Goal: Task Accomplishment & Management: Complete application form

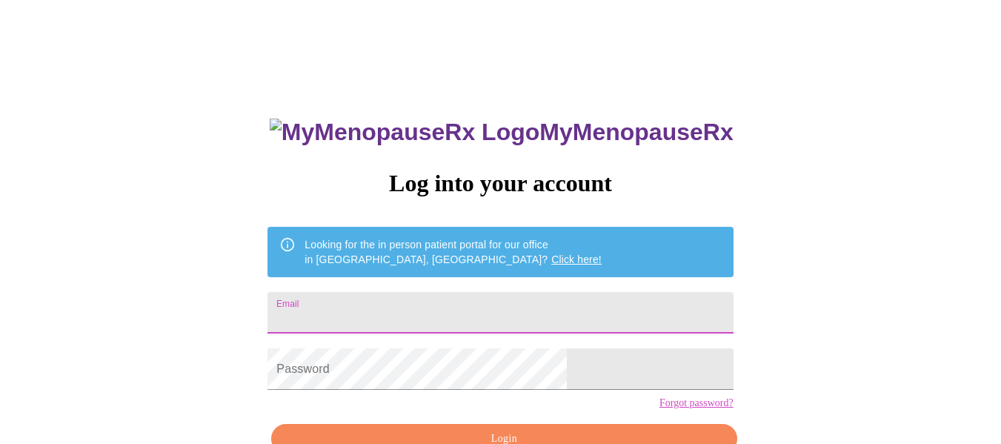
click at [411, 306] on input "Email" at bounding box center [499, 312] width 465 height 41
type input "[EMAIL_ADDRESS][PERSON_NAME][DOMAIN_NAME]"
click at [736, 301] on div "MyMenopauseRx Log into your account Looking for the in person patient portal fo…" at bounding box center [500, 272] width 989 height 533
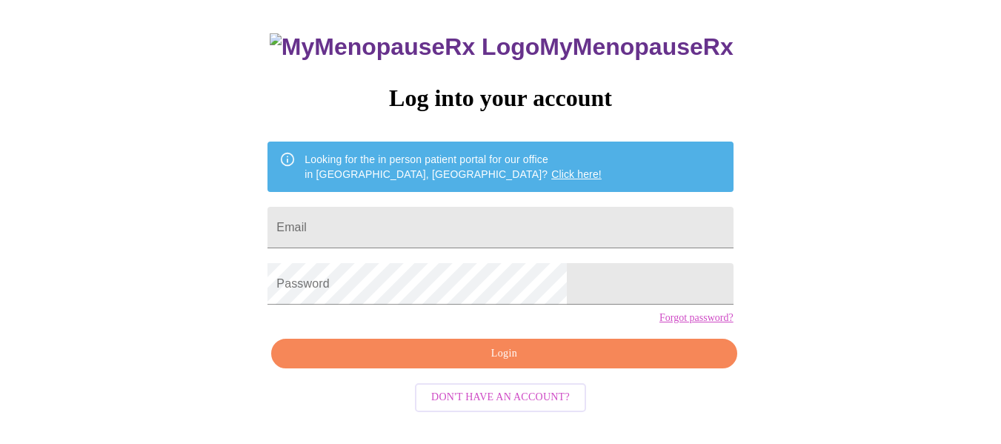
scroll to position [87, 0]
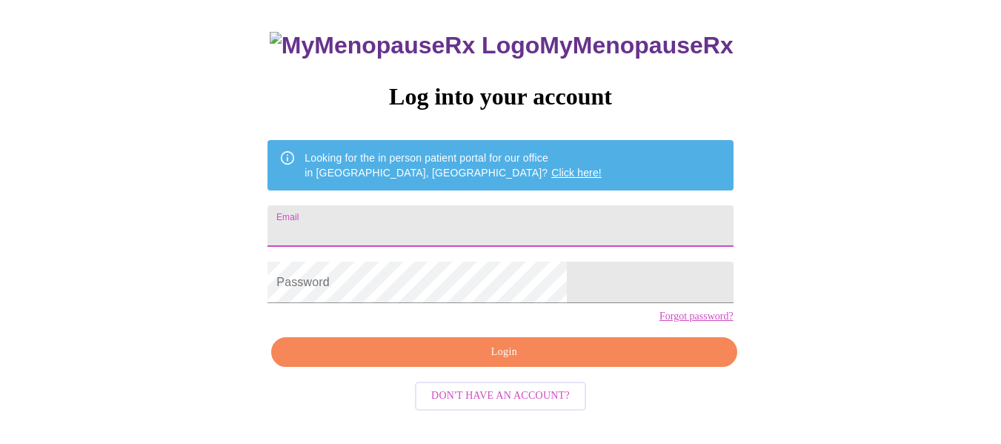
click at [453, 223] on input "Email" at bounding box center [499, 225] width 465 height 41
type input "[EMAIL_ADDRESS][PERSON_NAME][DOMAIN_NAME]"
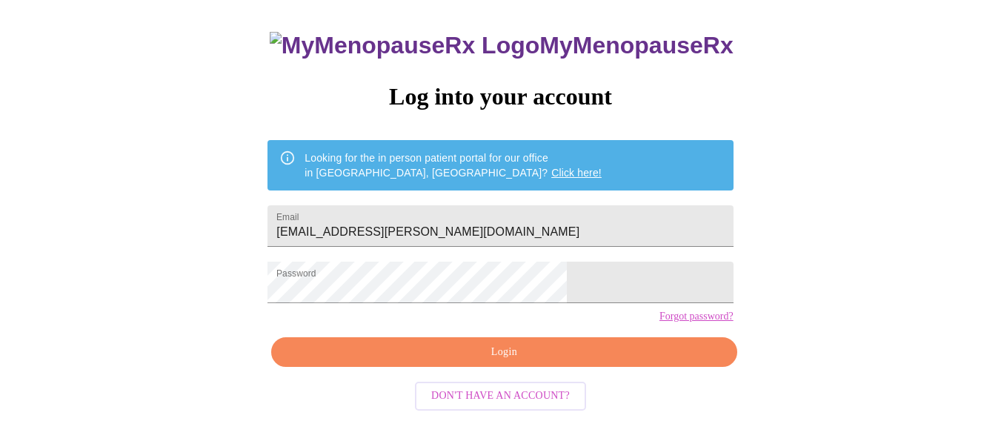
click at [730, 227] on div "MyMenopauseRx Log into your account Looking for the in person patient portal fo…" at bounding box center [500, 185] width 989 height 533
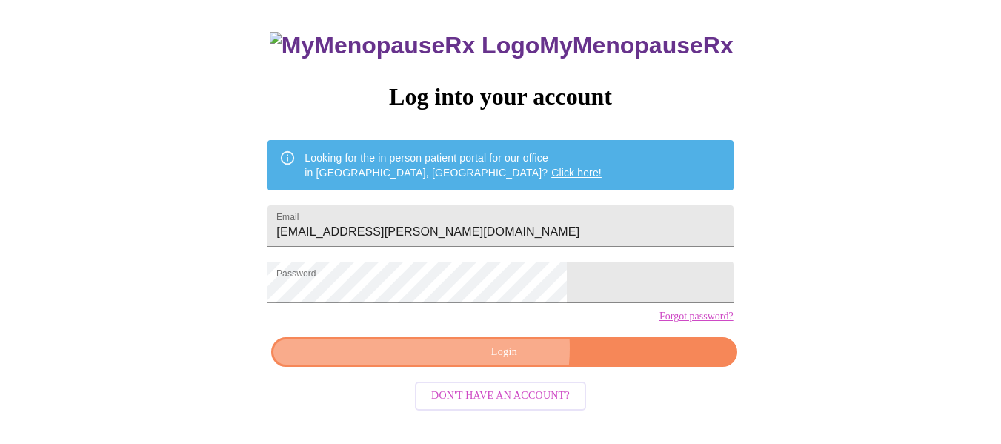
click at [490, 362] on span "Login" at bounding box center [503, 352] width 431 height 19
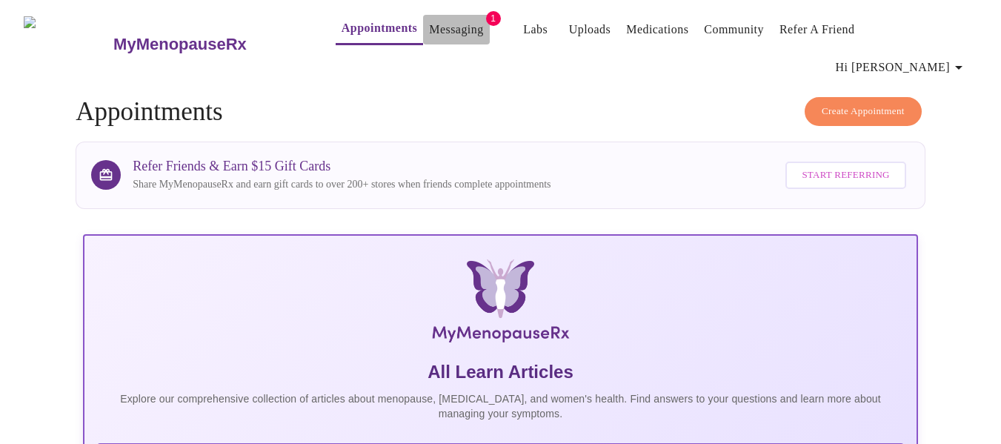
click at [429, 23] on link "Messaging" at bounding box center [456, 29] width 54 height 21
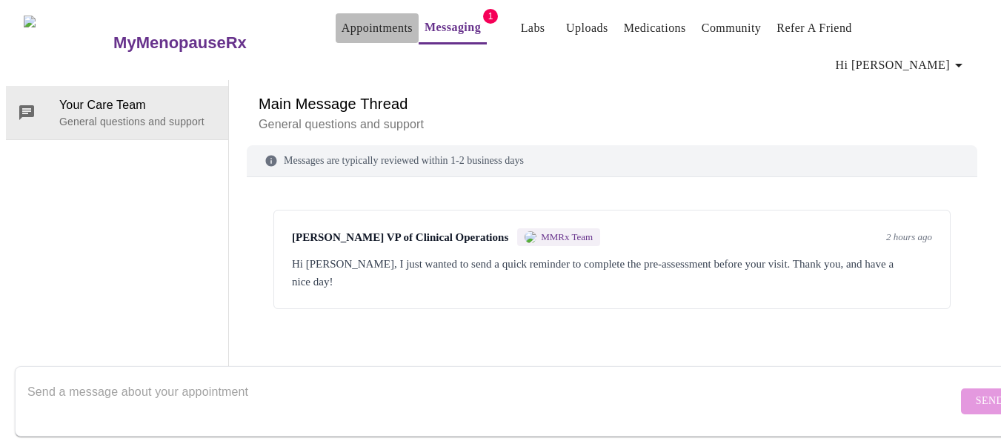
click at [336, 21] on button "Appointments" at bounding box center [377, 28] width 83 height 30
click at [347, 36] on link "Appointments" at bounding box center [377, 28] width 71 height 21
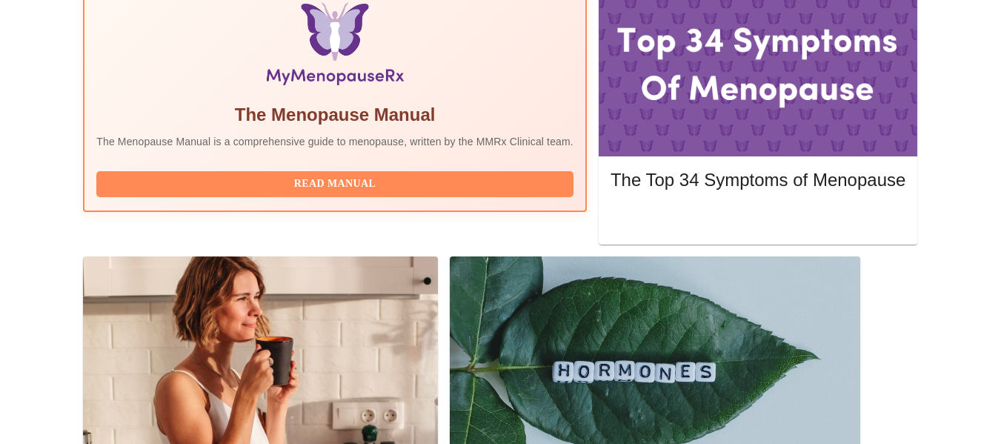
scroll to position [533, 0]
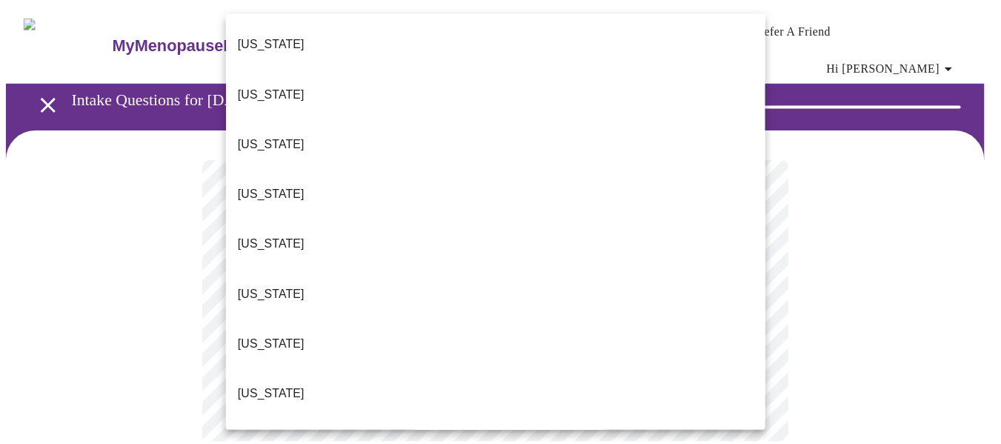
scroll to position [509, 0]
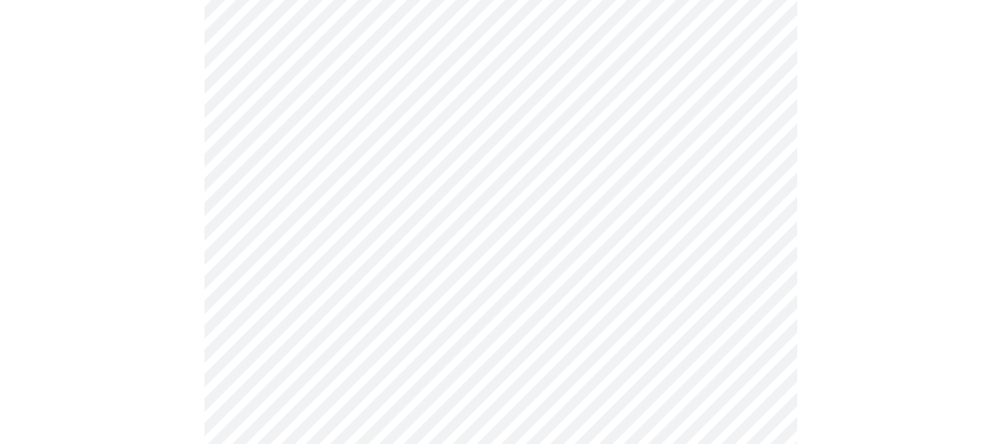
scroll to position [178, 0]
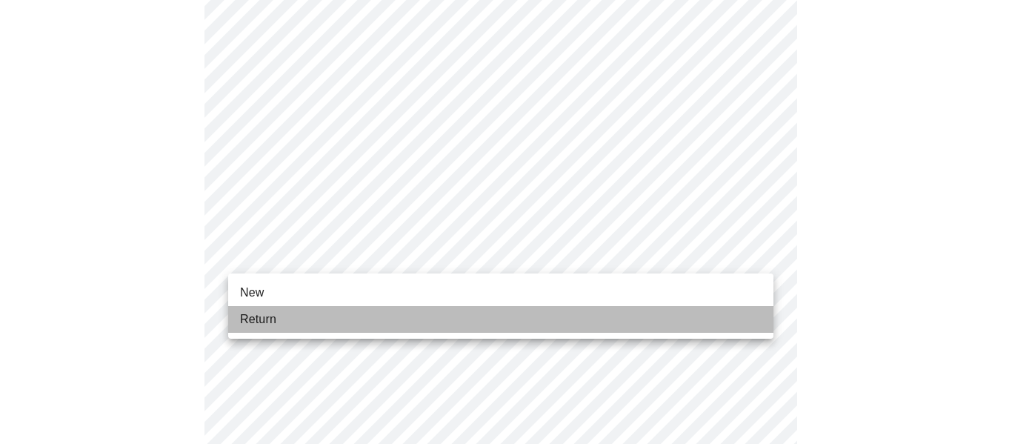
click at [351, 322] on li "Return" at bounding box center [500, 319] width 545 height 27
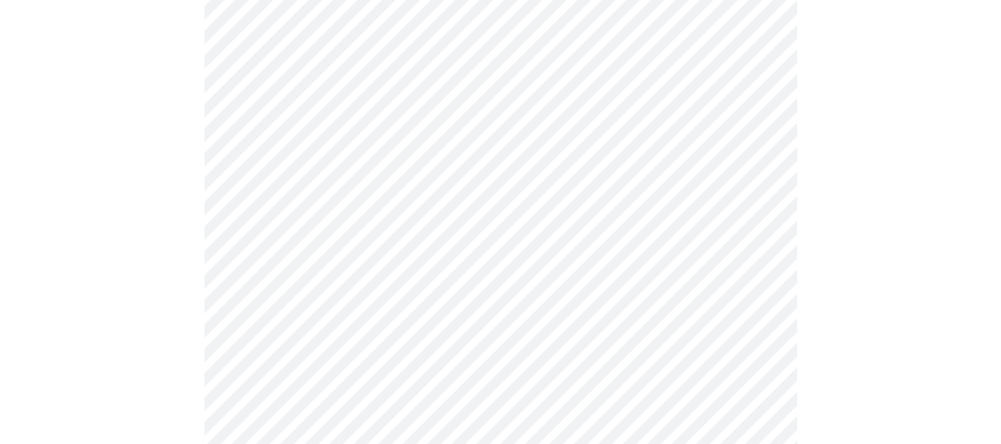
click at [131, 256] on div at bounding box center [500, 330] width 989 height 1230
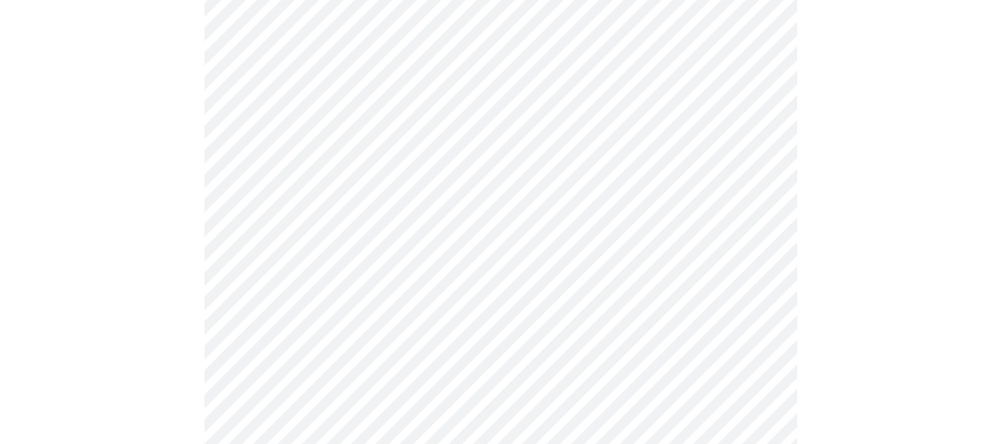
click at [187, 193] on div at bounding box center [500, 271] width 989 height 1230
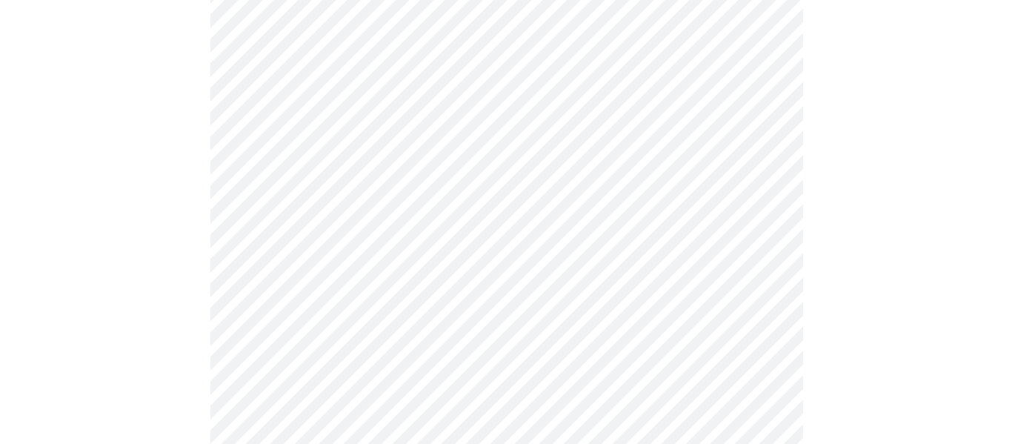
scroll to position [889, 0]
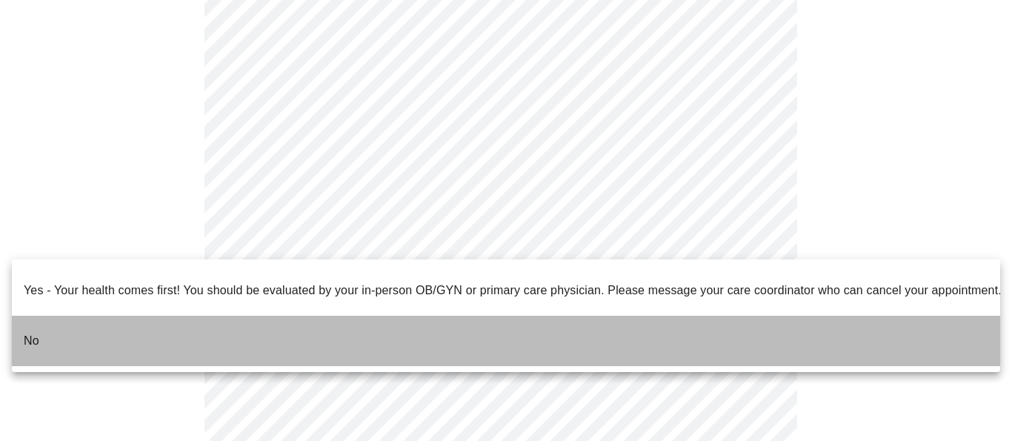
click at [107, 335] on li "No" at bounding box center [506, 341] width 988 height 50
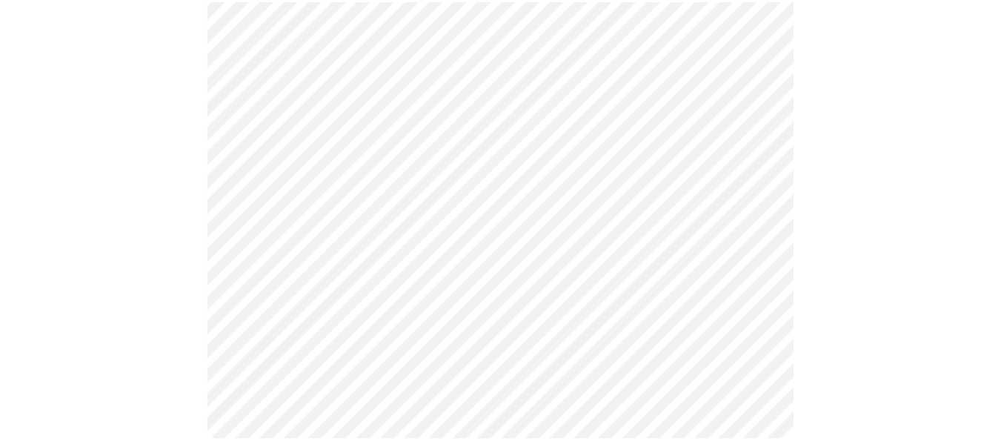
scroll to position [880, 0]
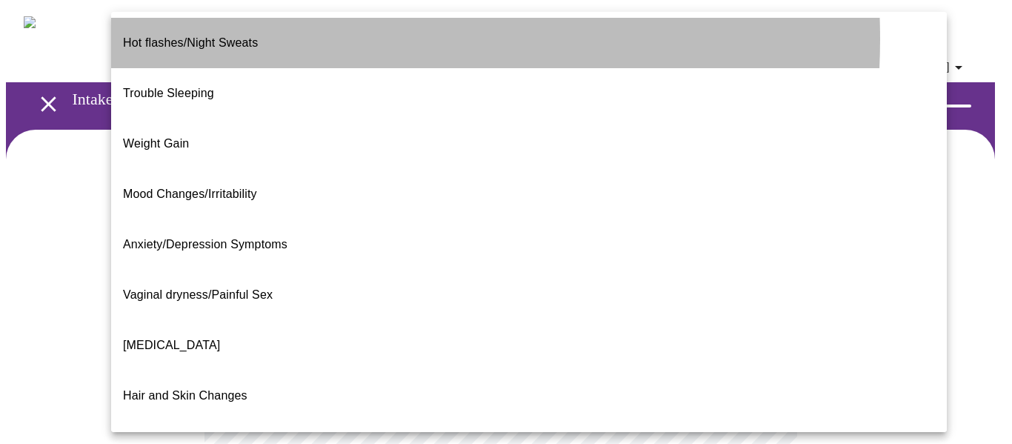
click at [258, 39] on p "Hot flashes/Night Sweats" at bounding box center [190, 43] width 135 height 18
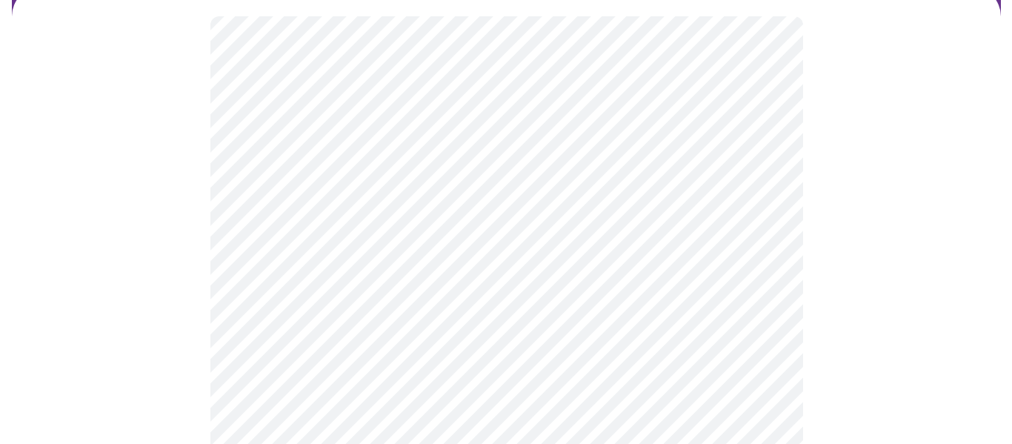
scroll to position [148, 0]
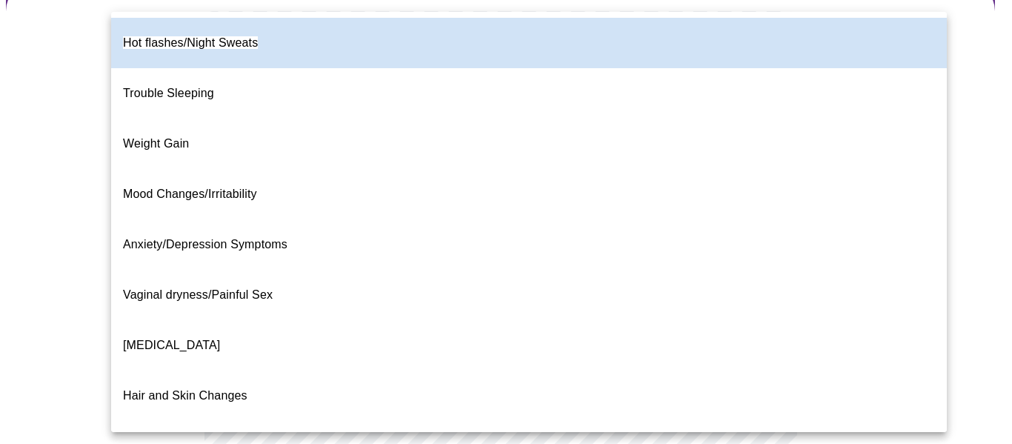
click at [757, 164] on body "MyMenopauseRx Appointments Messaging Labs Uploads Medications Community Refer a…" at bounding box center [506, 309] width 1000 height 902
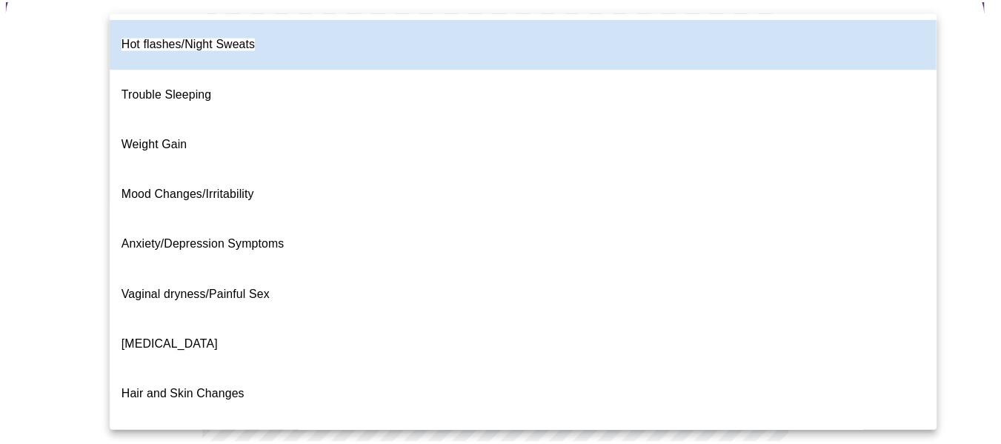
scroll to position [324, 0]
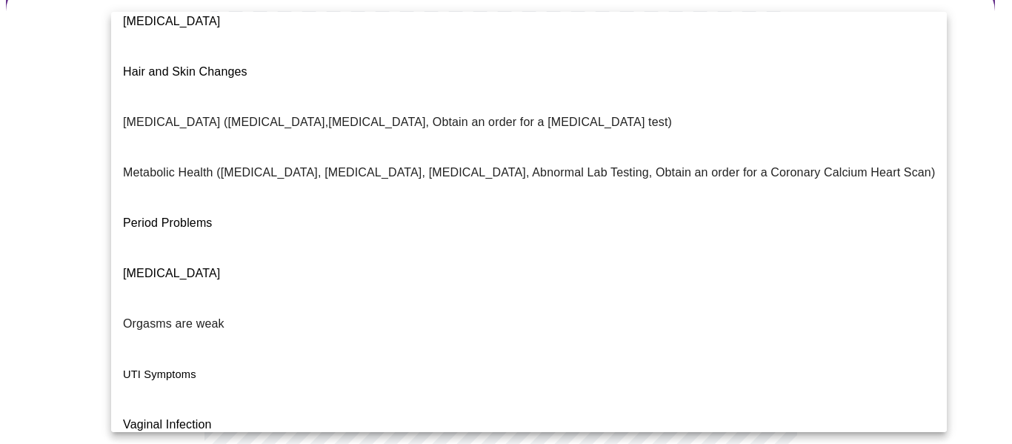
click at [933, 256] on div at bounding box center [506, 222] width 1012 height 444
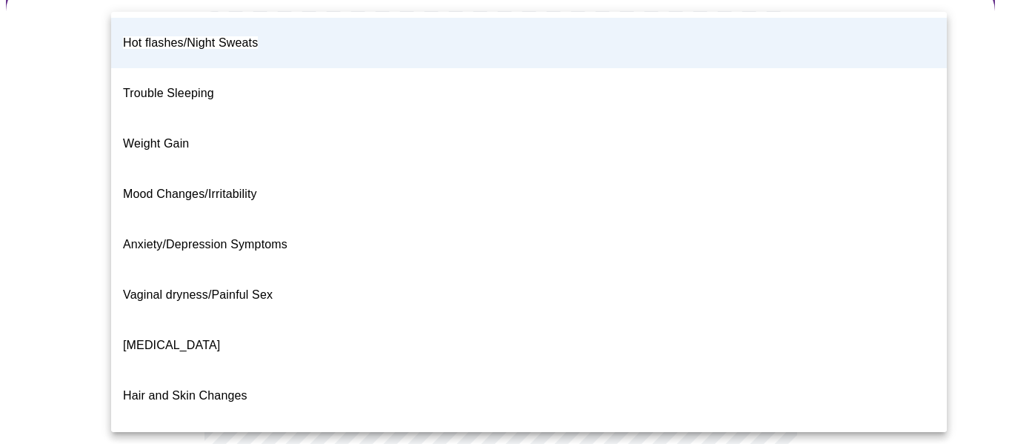
click at [924, 247] on div at bounding box center [506, 222] width 1012 height 444
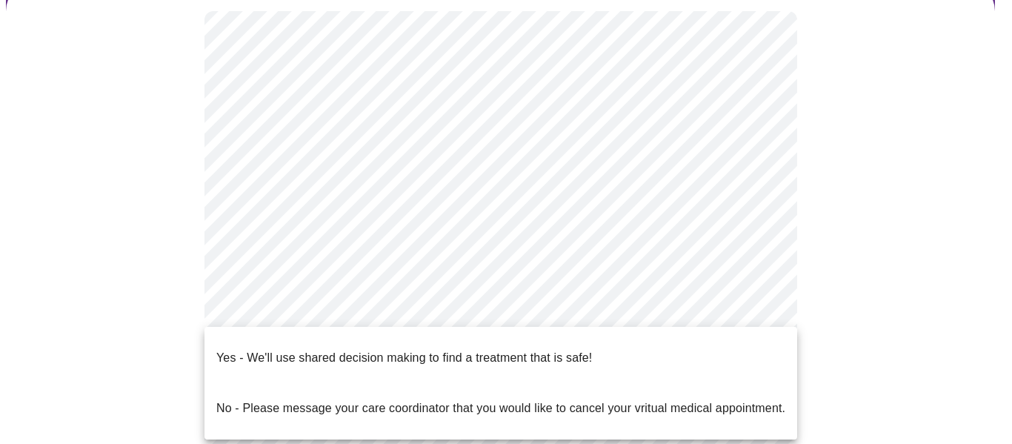
click at [756, 306] on body "MyMenopauseRx Appointments Messaging Labs Uploads Medications Community Refer a…" at bounding box center [506, 309] width 1000 height 902
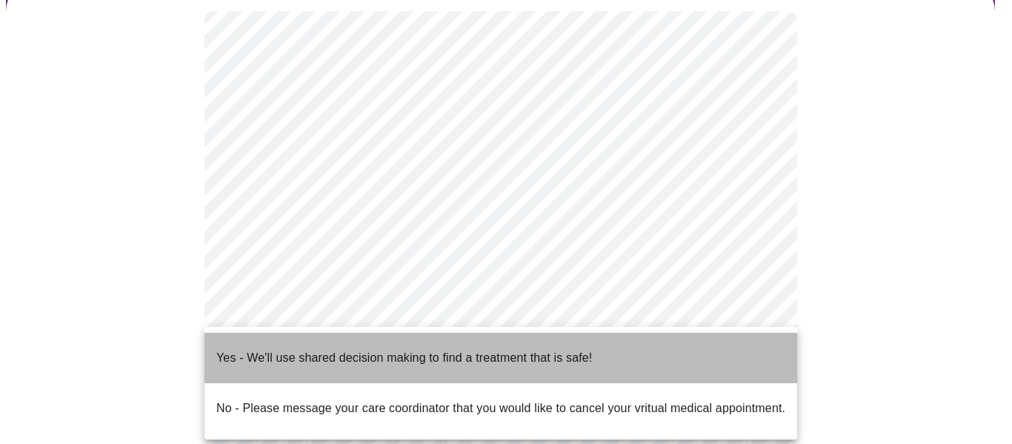
click at [475, 353] on p "Yes - We'll use shared decision making to find a treatment that is safe!" at bounding box center [404, 358] width 376 height 18
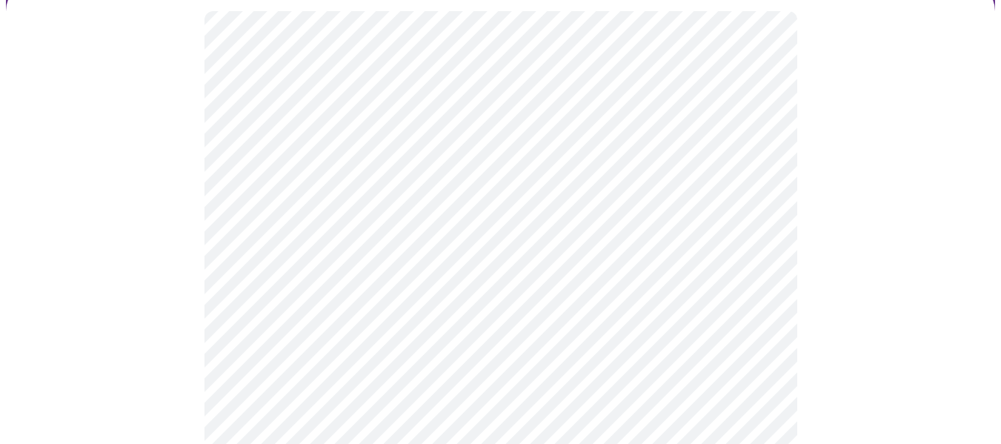
click at [90, 340] on div at bounding box center [500, 366] width 989 height 770
click at [107, 232] on div at bounding box center [500, 113] width 989 height 738
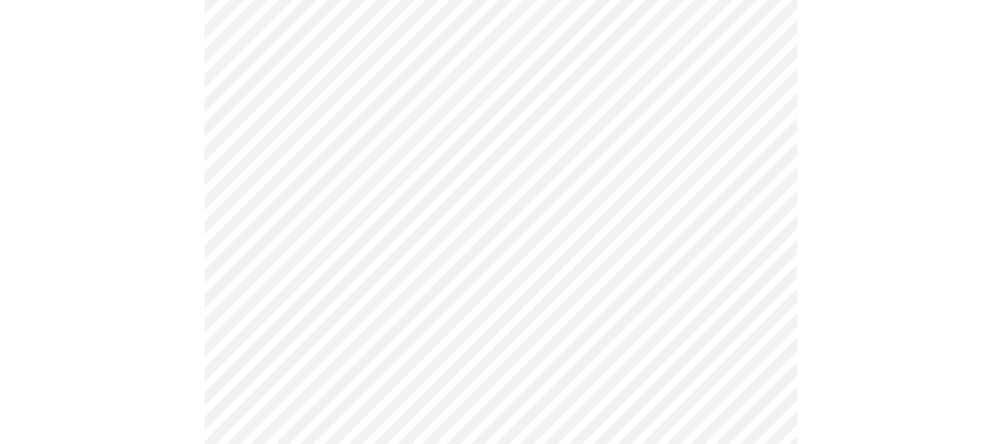
scroll to position [148, 0]
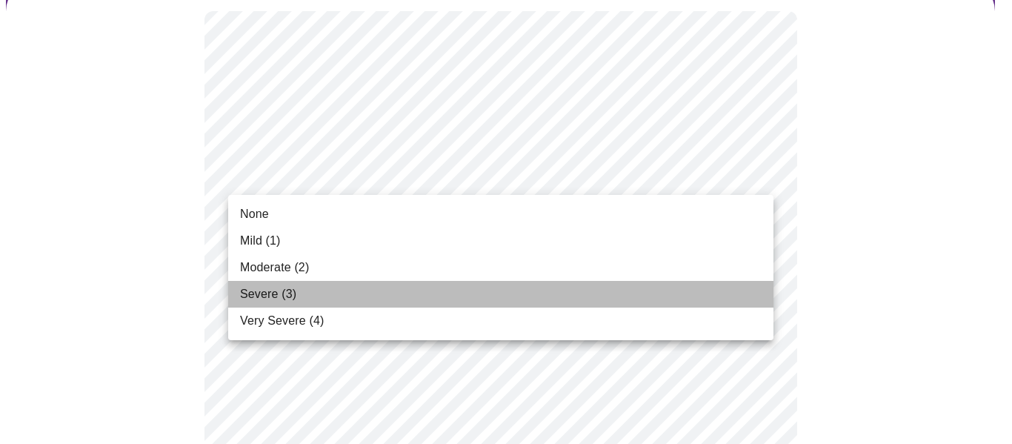
click at [279, 293] on span "Severe (3)" at bounding box center [268, 294] width 56 height 18
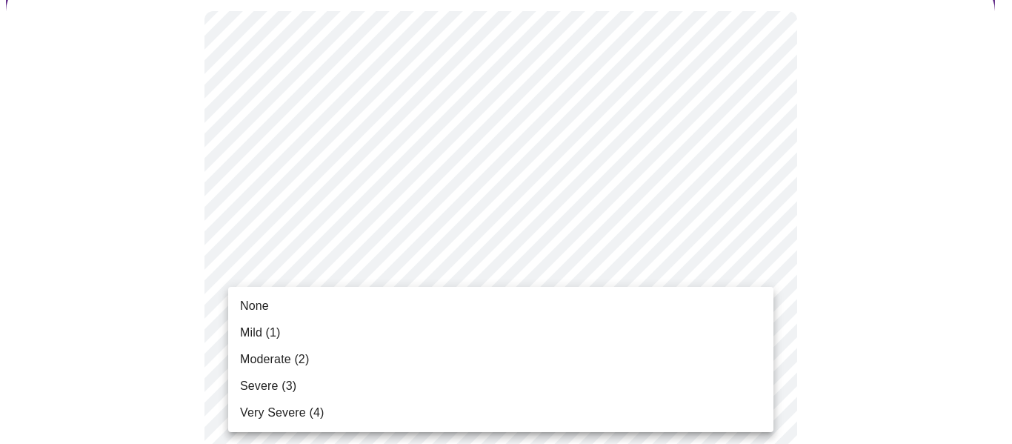
click at [304, 333] on li "Mild (1)" at bounding box center [500, 332] width 545 height 27
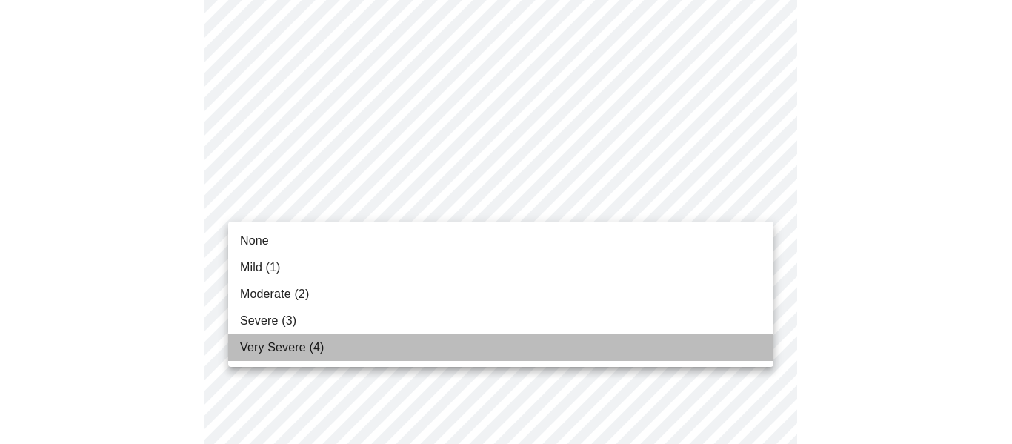
click at [245, 345] on span "Very Severe (4)" at bounding box center [282, 348] width 84 height 18
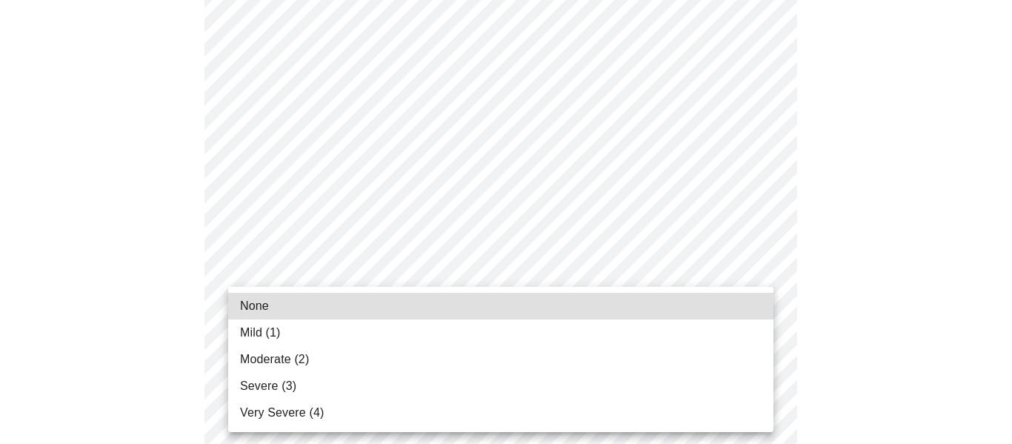
click at [262, 340] on span "Mild (1)" at bounding box center [260, 333] width 41 height 18
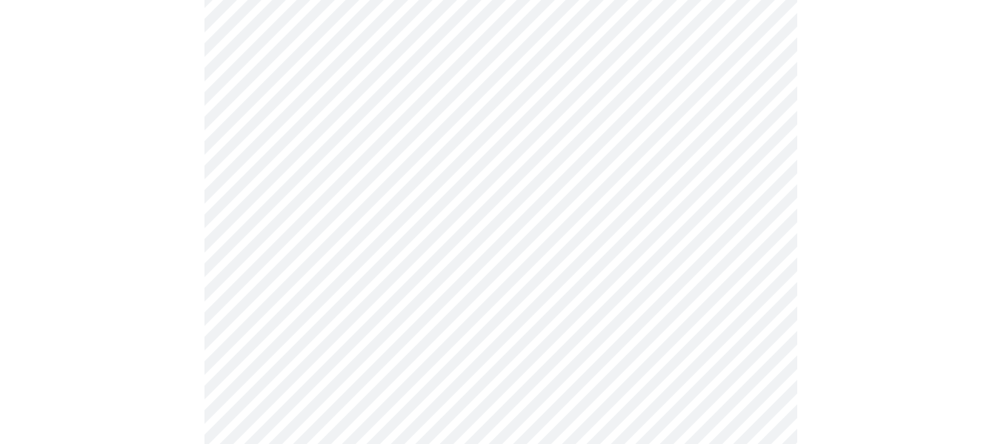
click at [262, 340] on div "None Mild (1) Moderate (2) Severe (3) Very Severe (4)" at bounding box center [500, 222] width 1001 height 444
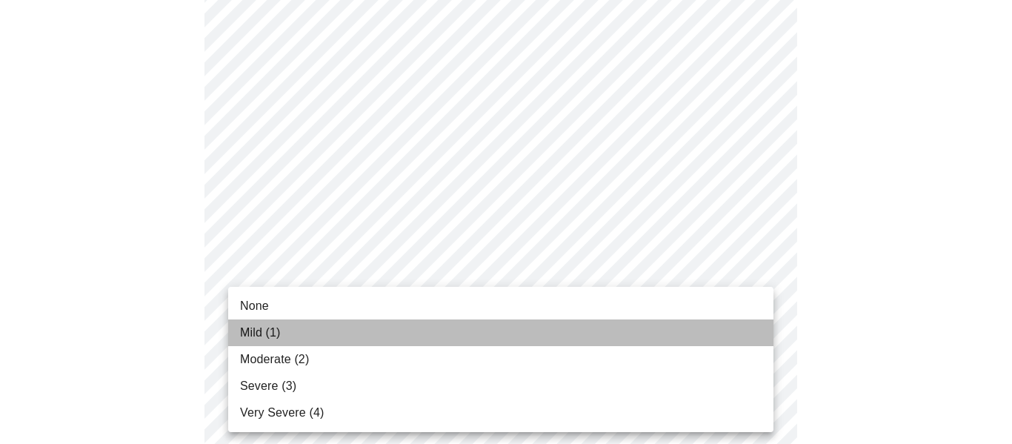
click at [273, 330] on span "Mild (1)" at bounding box center [260, 333] width 41 height 18
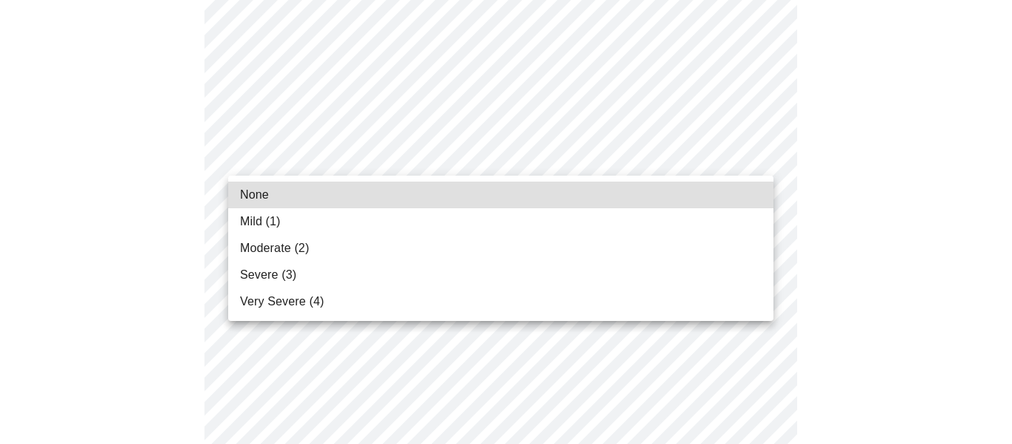
click at [440, 156] on body "MyMenopauseRx Appointments Messaging Labs Uploads Medications Community Refer a…" at bounding box center [506, 239] width 1000 height 1888
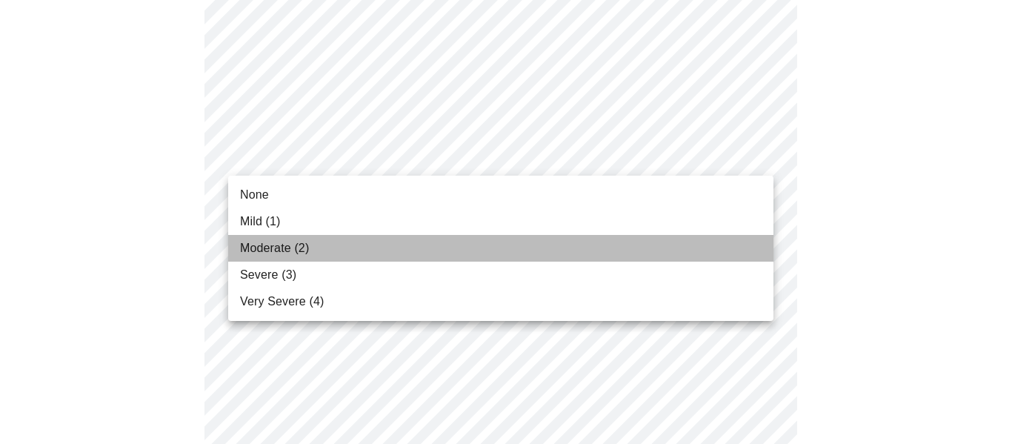
click at [276, 252] on span "Moderate (2)" at bounding box center [274, 248] width 69 height 18
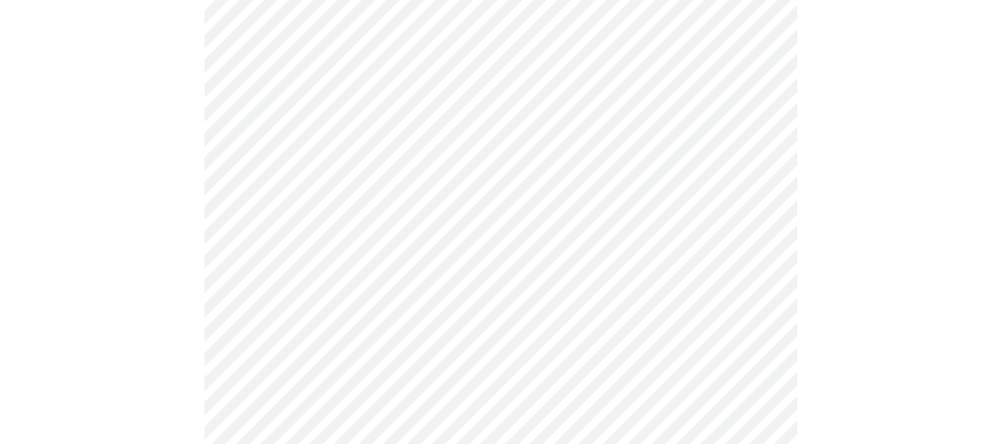
click at [136, 269] on div at bounding box center [500, 289] width 989 height 1743
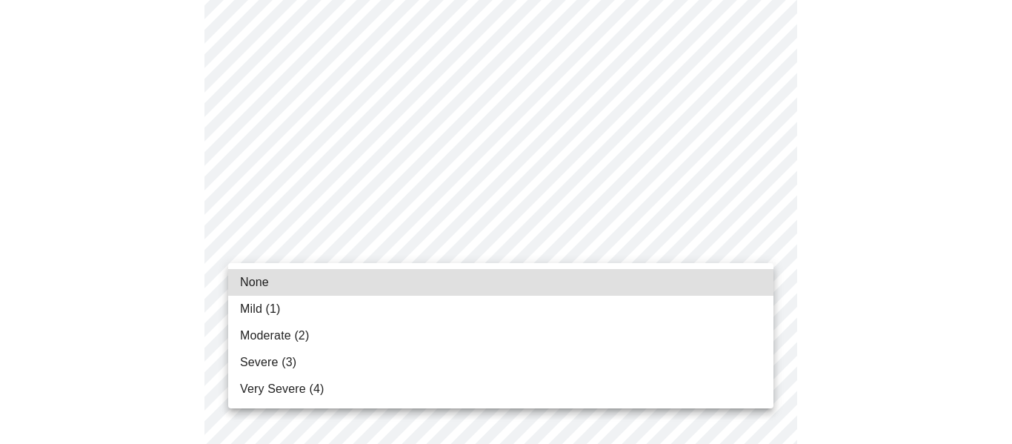
click at [601, 240] on body "MyMenopauseRx Appointments Messaging Labs Uploads Medications Community Refer a…" at bounding box center [506, 198] width 1000 height 1867
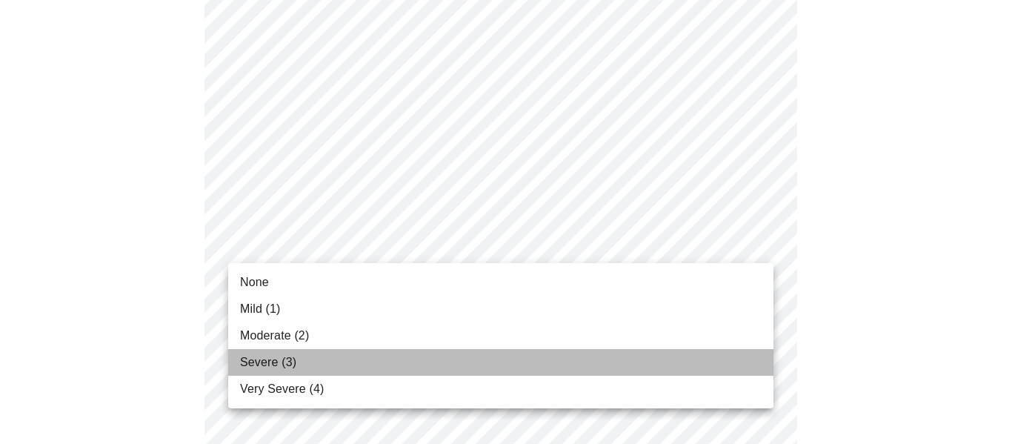
click at [268, 362] on span "Severe (3)" at bounding box center [268, 362] width 56 height 18
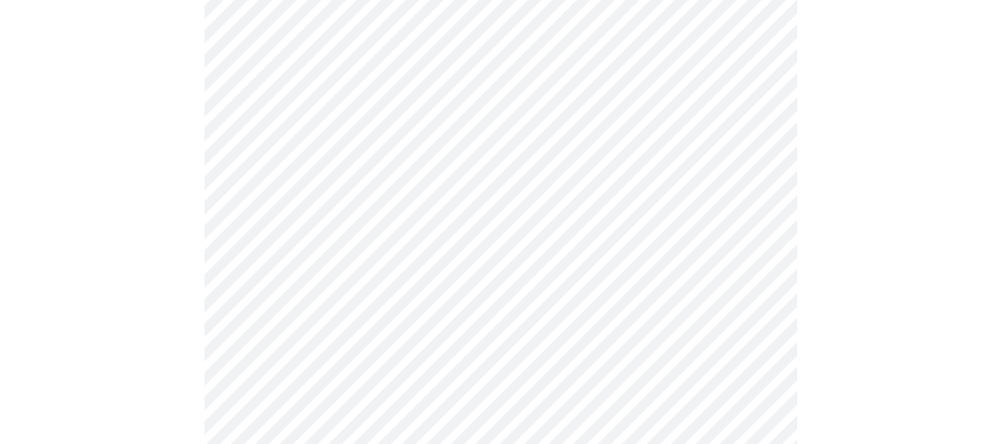
click at [94, 342] on div at bounding box center [500, 250] width 989 height 1722
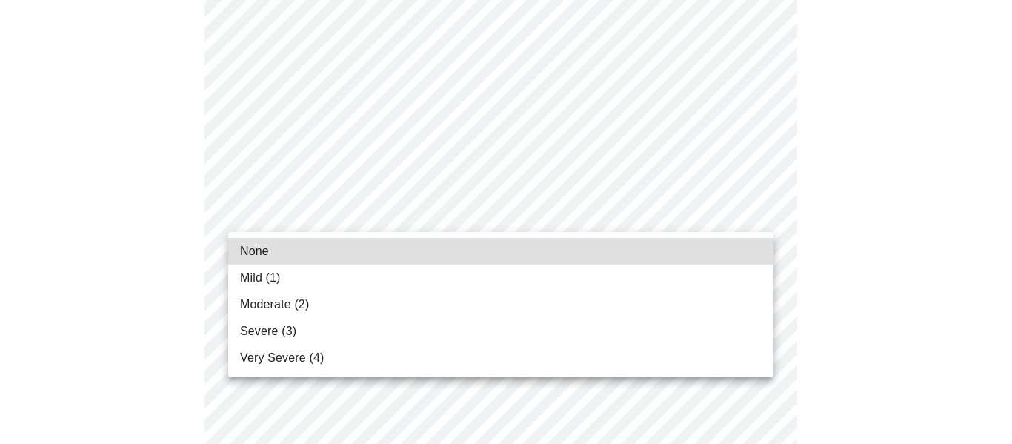
click at [447, 213] on body "MyMenopauseRx Appointments Messaging Labs Uploads Medications Community Refer a…" at bounding box center [506, 40] width 1000 height 1846
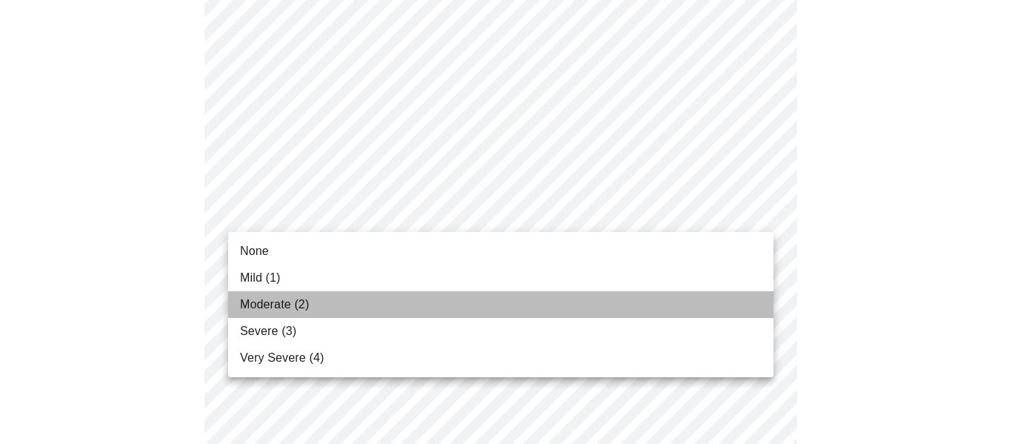
click at [262, 314] on li "Moderate (2)" at bounding box center [500, 304] width 545 height 27
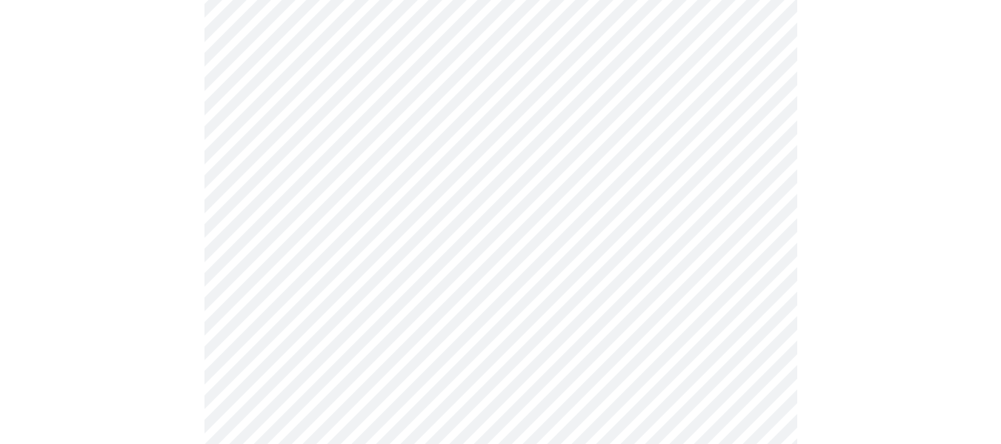
click at [103, 320] on div at bounding box center [500, 92] width 989 height 1702
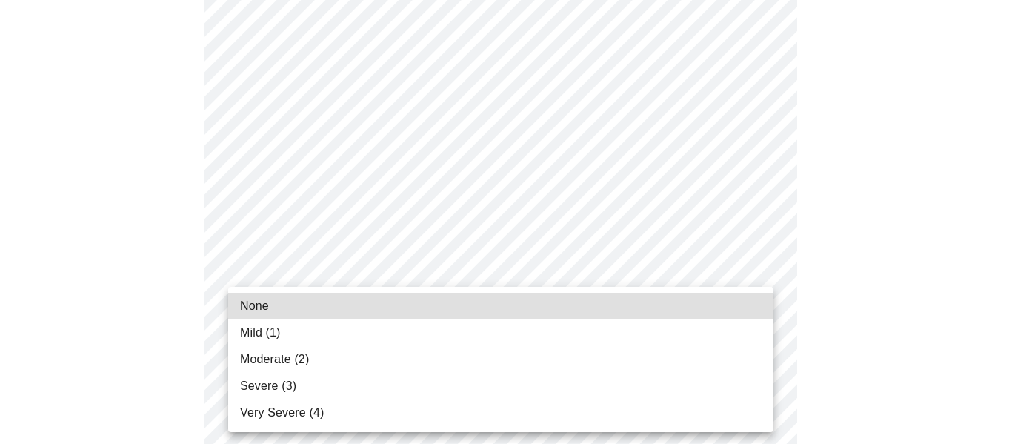
click at [410, 286] on body "MyMenopauseRx Appointments Messaging Labs Uploads Medications Community Refer a…" at bounding box center [506, -1] width 1000 height 1825
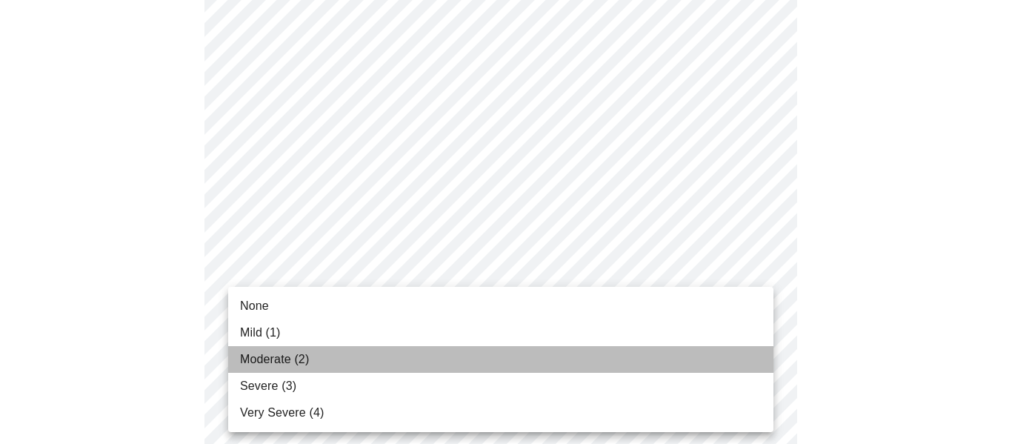
click at [338, 356] on li "Moderate (2)" at bounding box center [500, 359] width 545 height 27
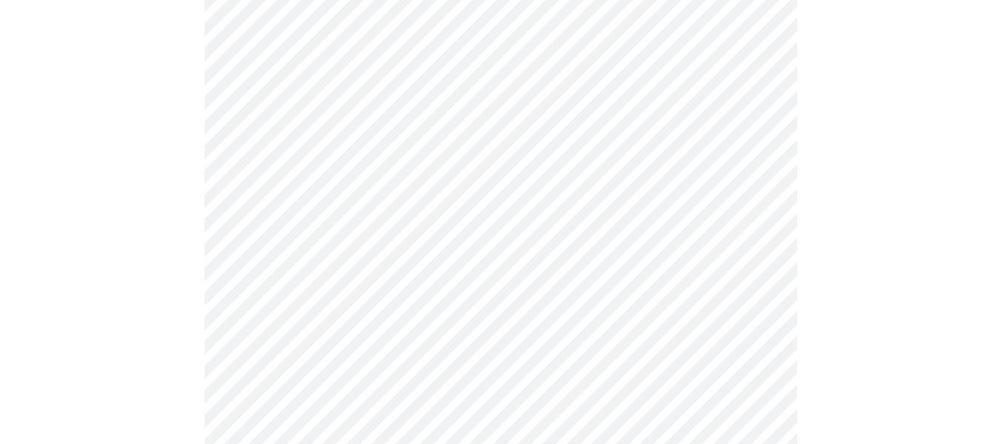
click at [66, 350] on div at bounding box center [500, 51] width 989 height 1681
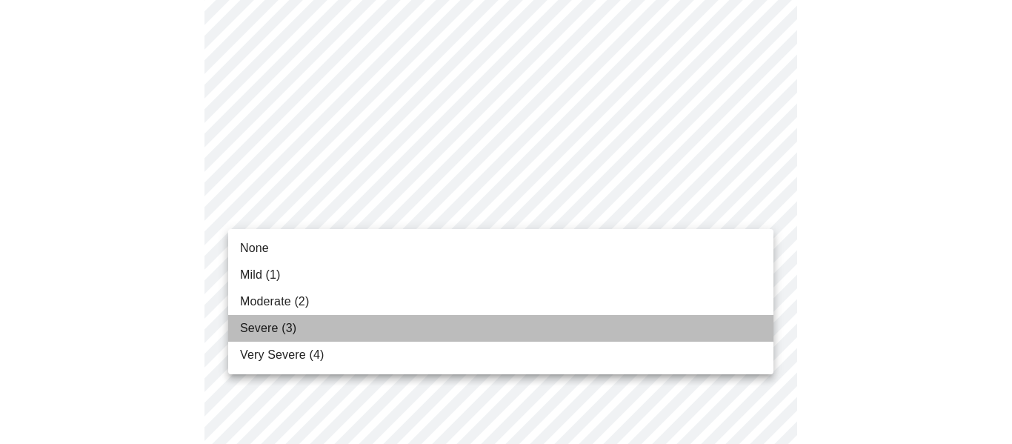
click at [285, 324] on span "Severe (3)" at bounding box center [268, 328] width 56 height 18
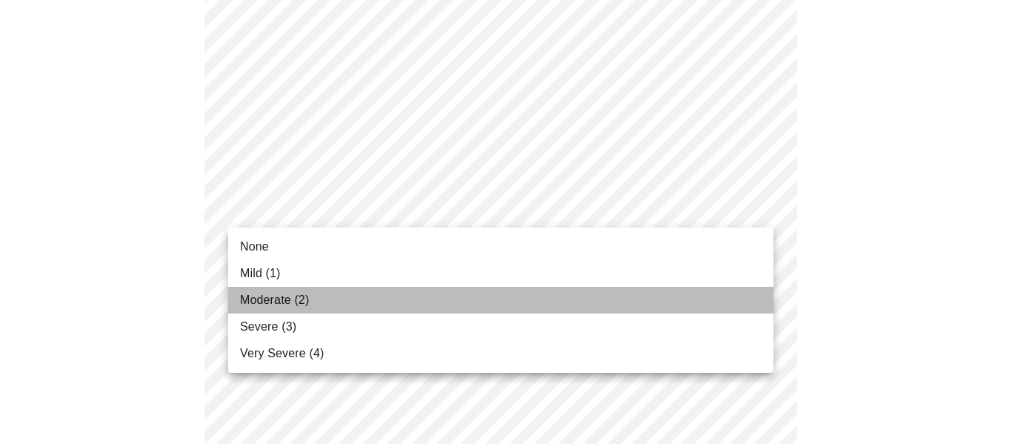
click at [300, 302] on span "Moderate (2)" at bounding box center [274, 300] width 69 height 18
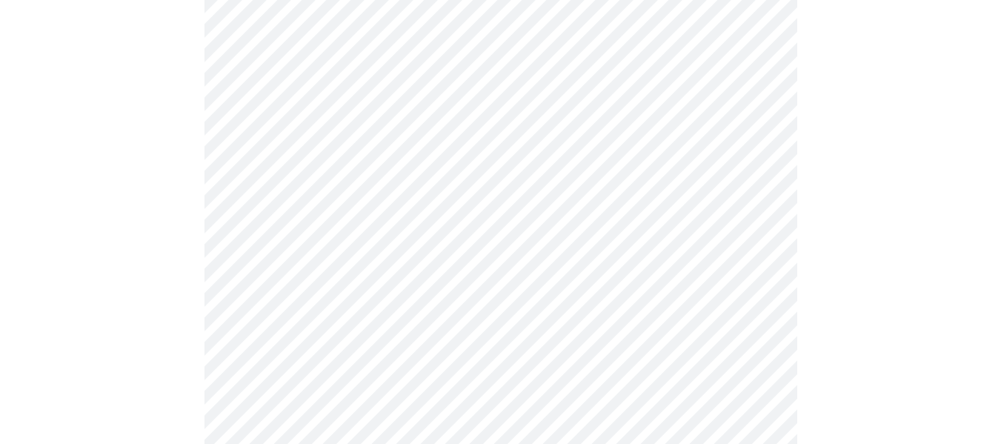
scroll to position [385, 0]
click at [125, 225] on div at bounding box center [500, 423] width 989 height 1359
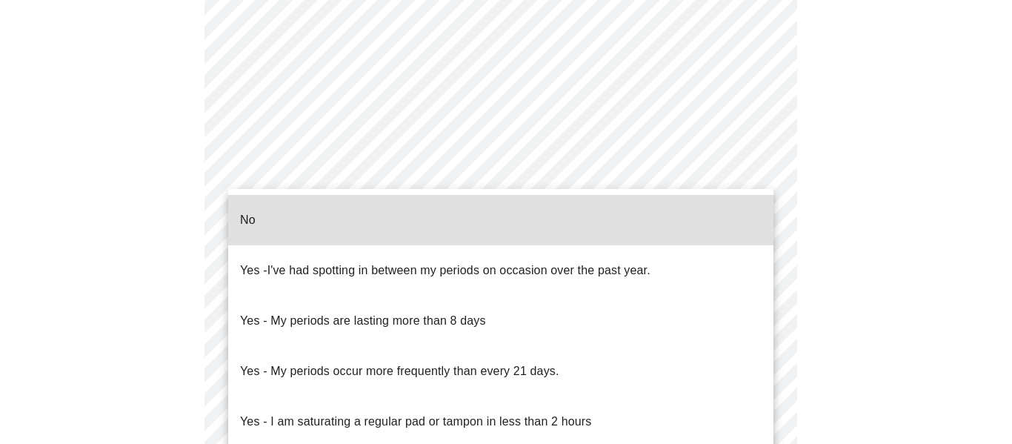
click at [568, 285] on body "MyMenopauseRx Appointments Messaging Labs Uploads Medications Community Refer a…" at bounding box center [506, 125] width 1000 height 1483
click at [446, 260] on span "Yes - I've had spotting in between my periods on occasion over the past year." at bounding box center [445, 270] width 410 height 41
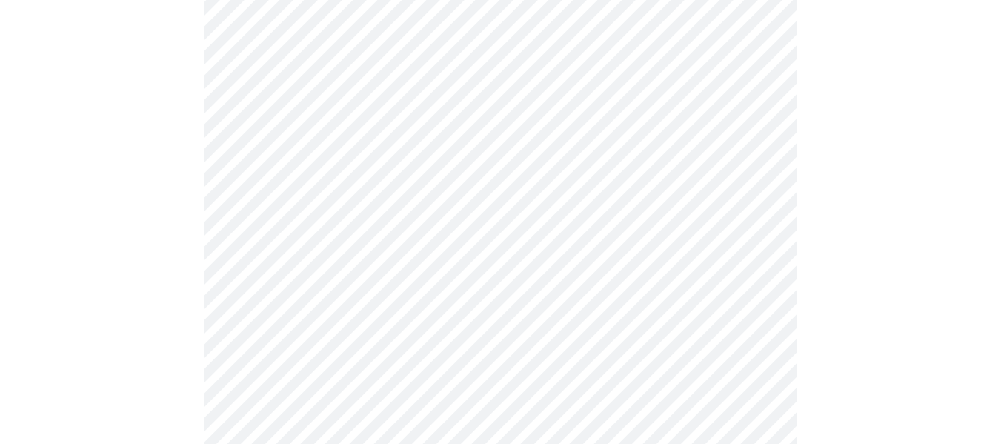
click at [179, 293] on div at bounding box center [500, 182] width 989 height 1350
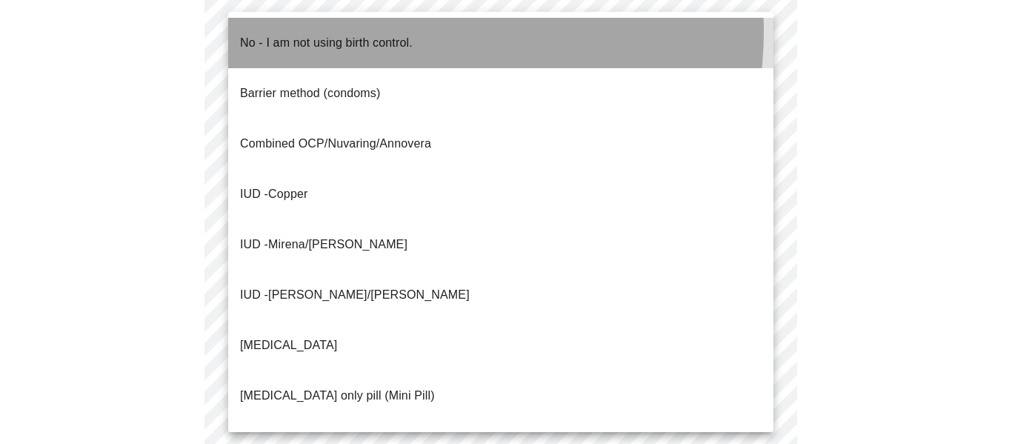
click at [419, 32] on li "No - I am not using birth control." at bounding box center [500, 43] width 545 height 50
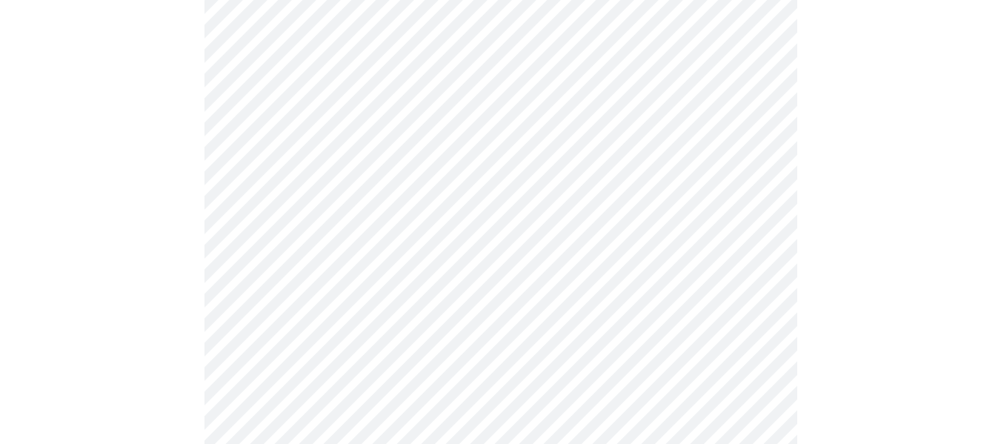
click at [100, 147] on div at bounding box center [500, 30] width 989 height 1342
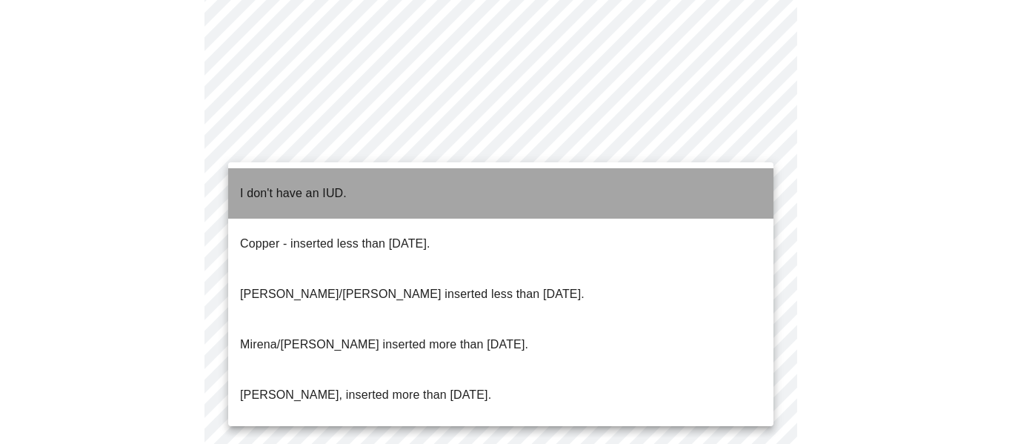
click at [272, 191] on span "I don't have an IUD." at bounding box center [293, 193] width 107 height 41
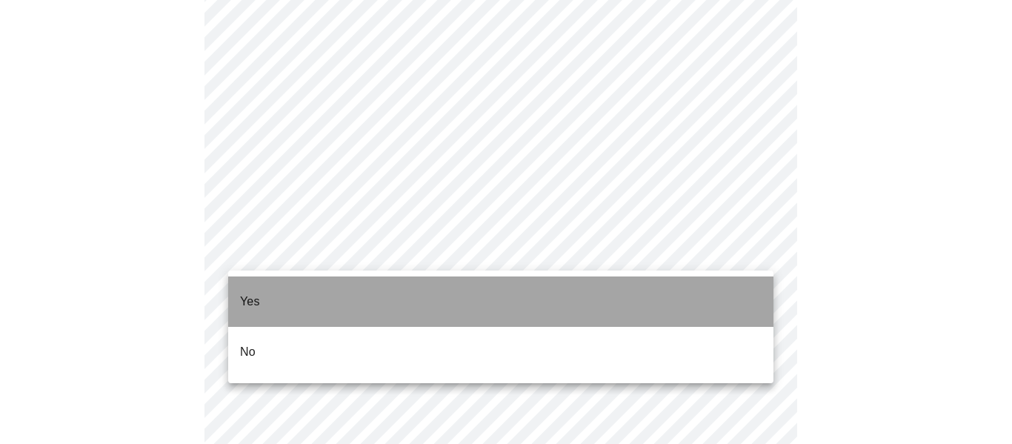
click at [260, 292] on li "Yes" at bounding box center [500, 301] width 545 height 50
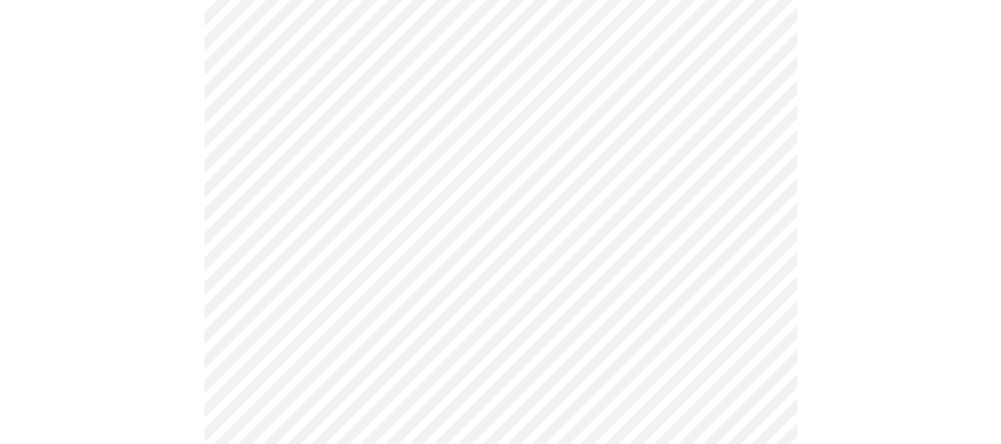
scroll to position [0, 0]
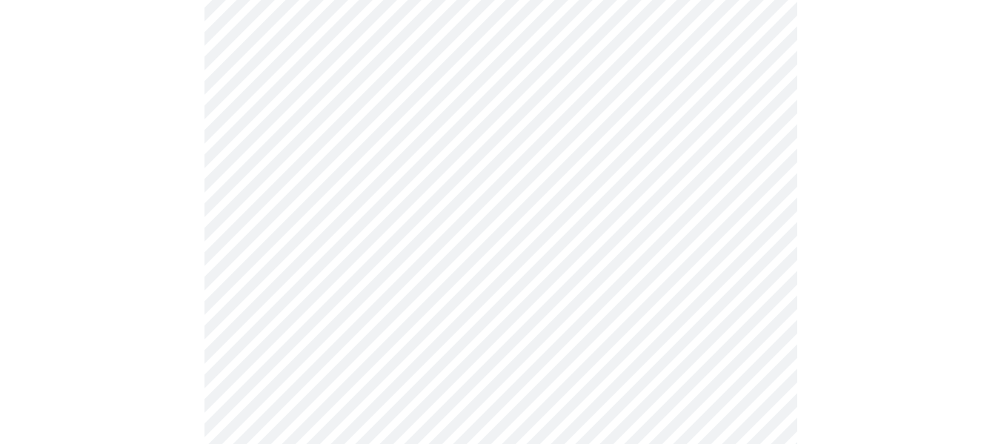
scroll to position [326, 0]
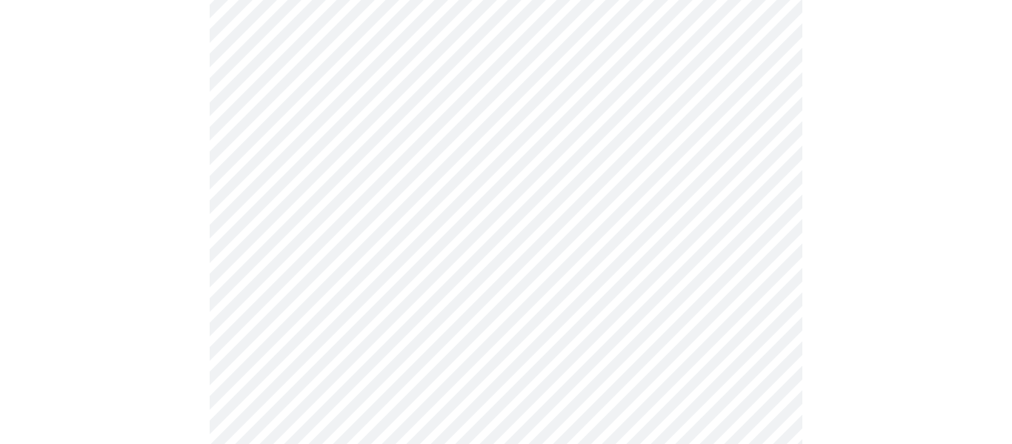
click at [739, 54] on body "MyMenopauseRx Appointments Messaging Labs Uploads Medications Community Refer a…" at bounding box center [506, 242] width 1000 height 1125
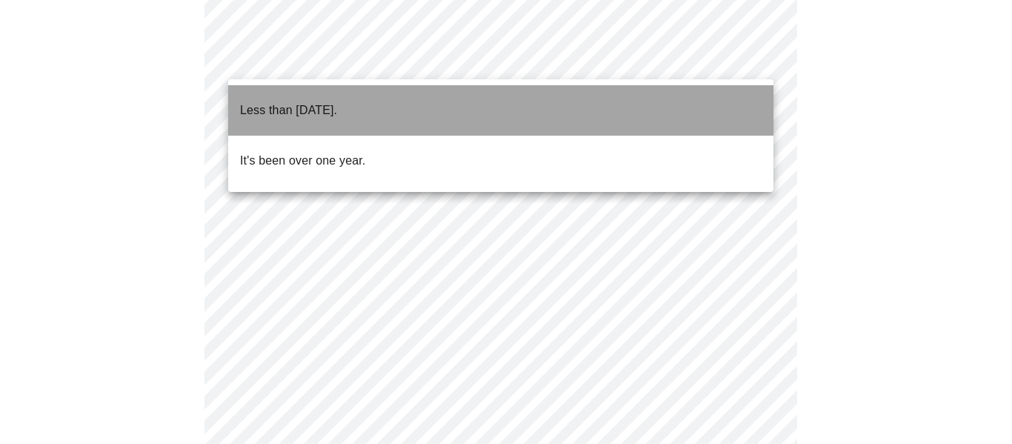
click at [337, 101] on p "Less than one year ago." at bounding box center [288, 110] width 97 height 18
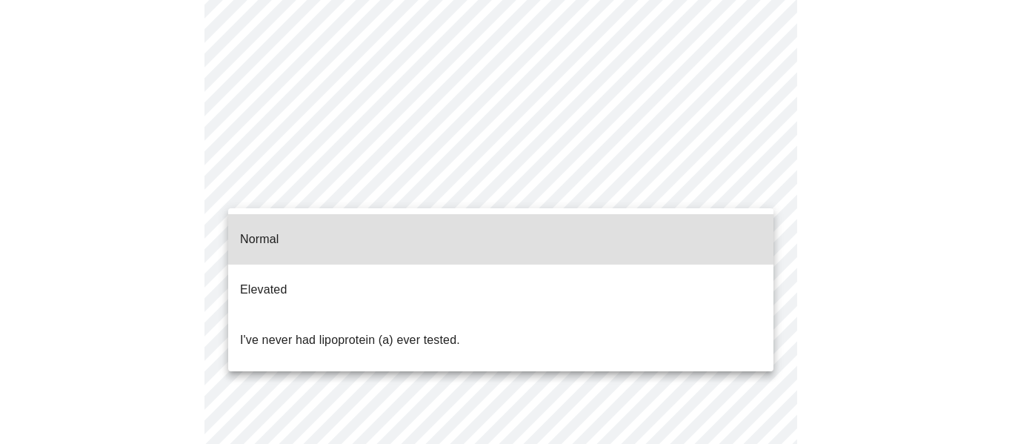
click at [703, 195] on body "MyMenopauseRx Appointments Messaging Labs Uploads Medications Community Refer a…" at bounding box center [506, 238] width 1000 height 1116
click at [428, 331] on p "I've never had lipoprotein (a) ever tested." at bounding box center [350, 340] width 220 height 18
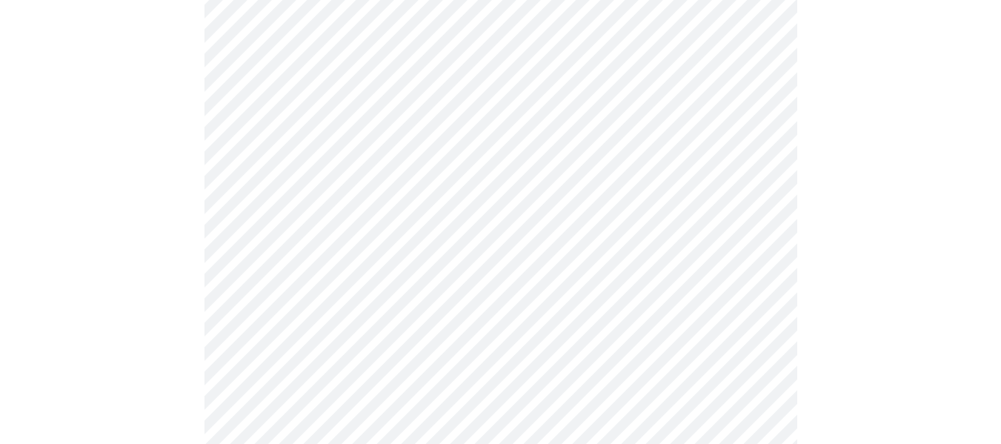
click at [128, 302] on div at bounding box center [500, 296] width 989 height 984
click at [102, 318] on div at bounding box center [500, 88] width 989 height 984
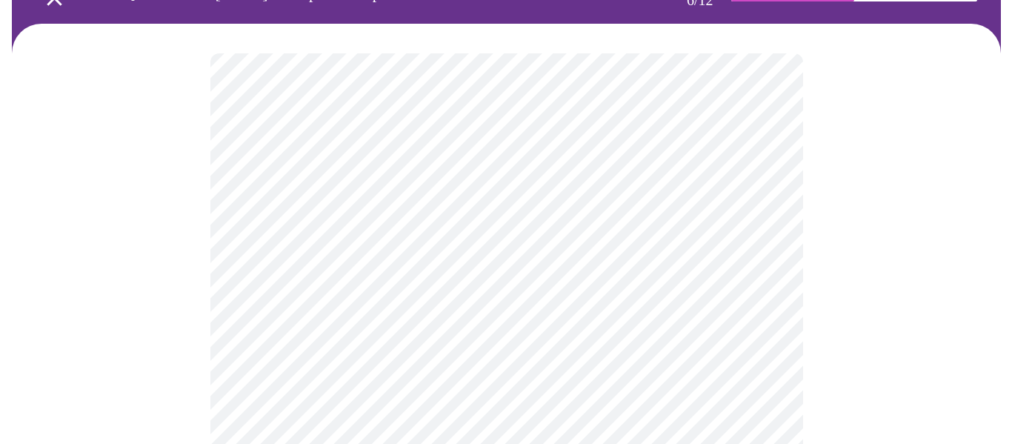
scroll to position [119, 0]
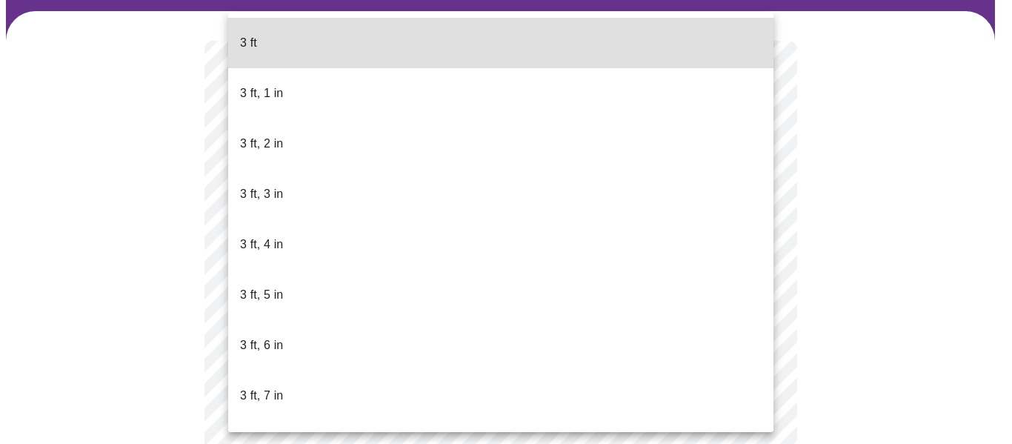
click at [353, 306] on body "MyMenopauseRx Appointments Messaging Labs Uploads Medications Community Refer a…" at bounding box center [506, 282] width 1000 height 791
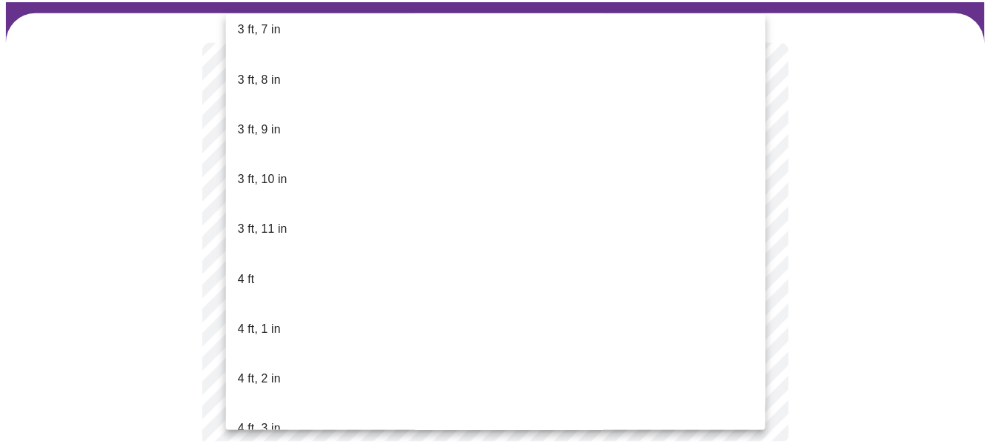
scroll to position [735, 0]
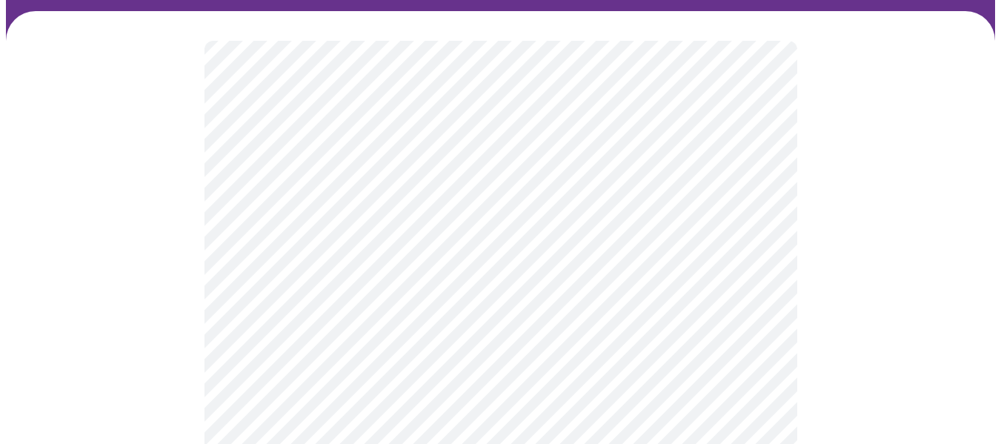
click at [113, 346] on div at bounding box center [500, 350] width 989 height 679
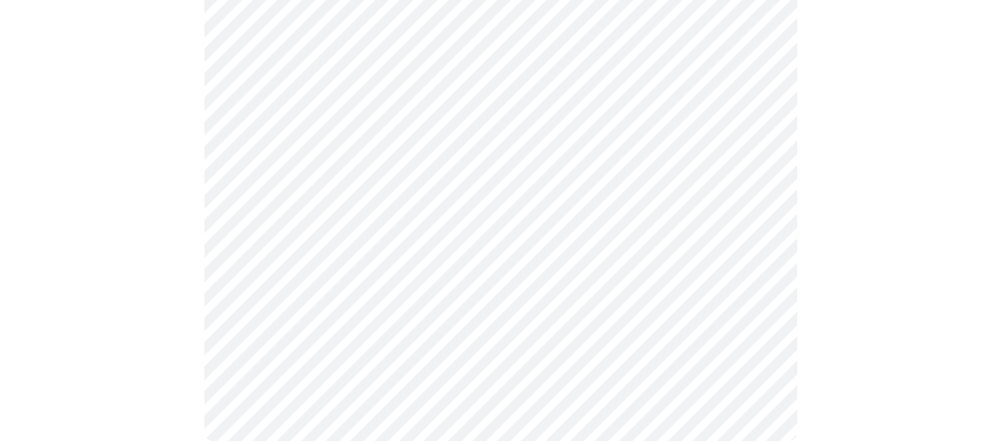
scroll to position [0, 0]
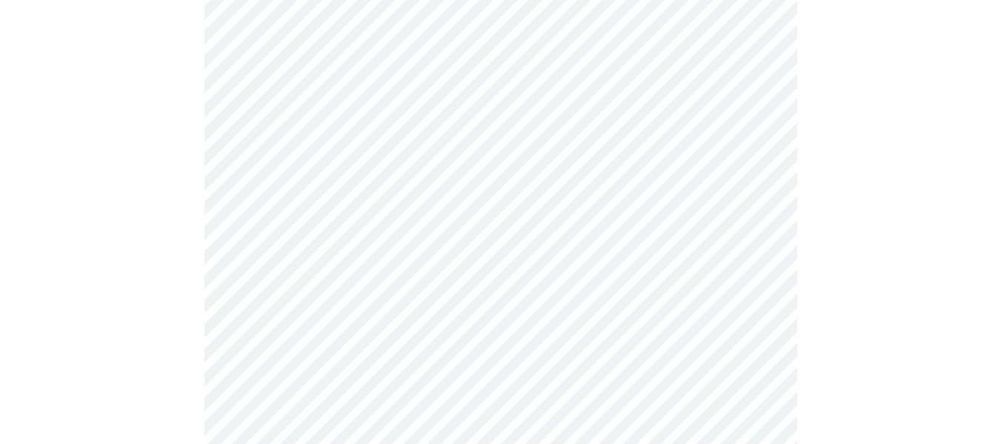
scroll to position [4060, 0]
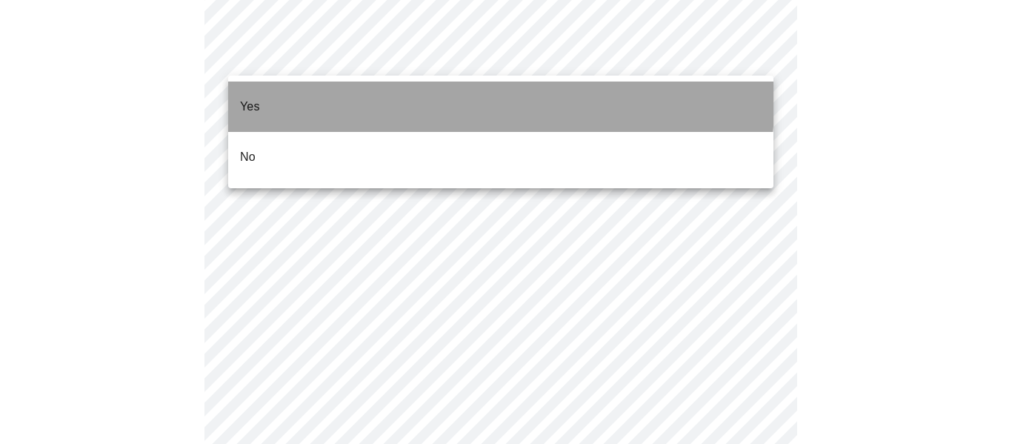
click at [470, 90] on li "Yes" at bounding box center [500, 106] width 545 height 50
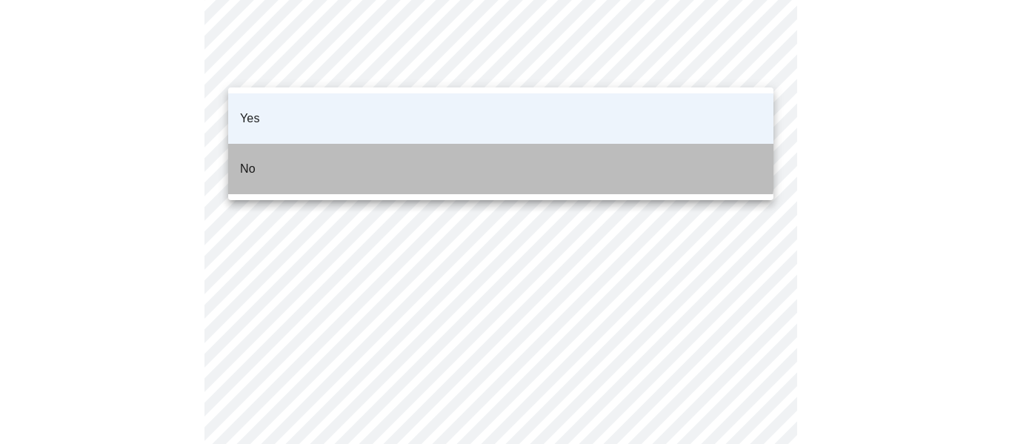
click at [354, 144] on li "No" at bounding box center [500, 169] width 545 height 50
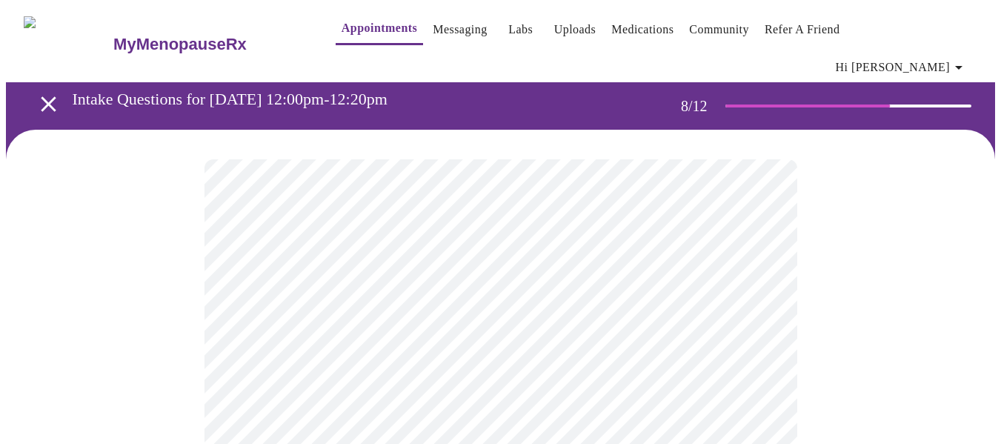
click at [905, 208] on div at bounding box center [500, 339] width 989 height 418
click at [866, 286] on div at bounding box center [500, 339] width 989 height 418
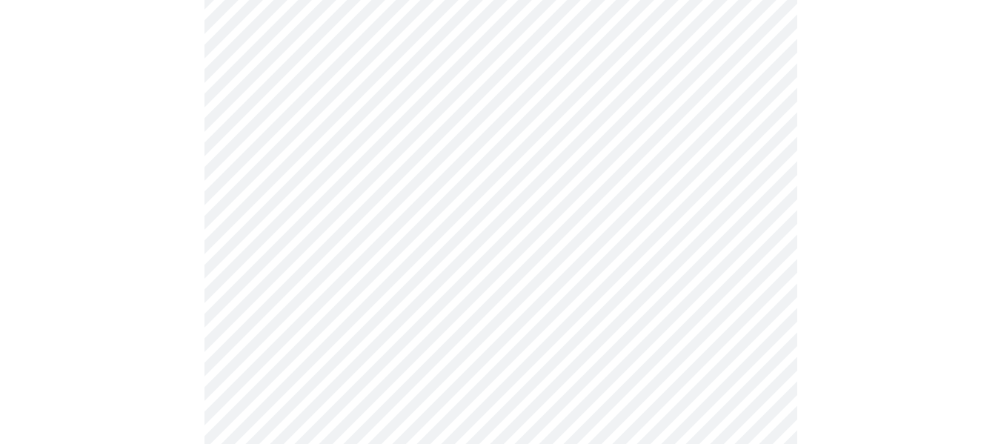
scroll to position [267, 0]
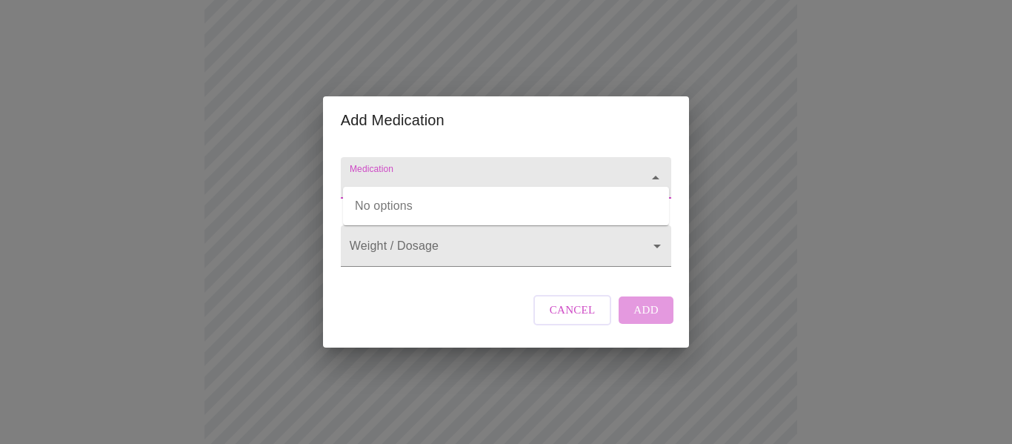
click at [413, 174] on input "Medication" at bounding box center [485, 184] width 276 height 27
click at [413, 174] on input "m" at bounding box center [485, 184] width 276 height 27
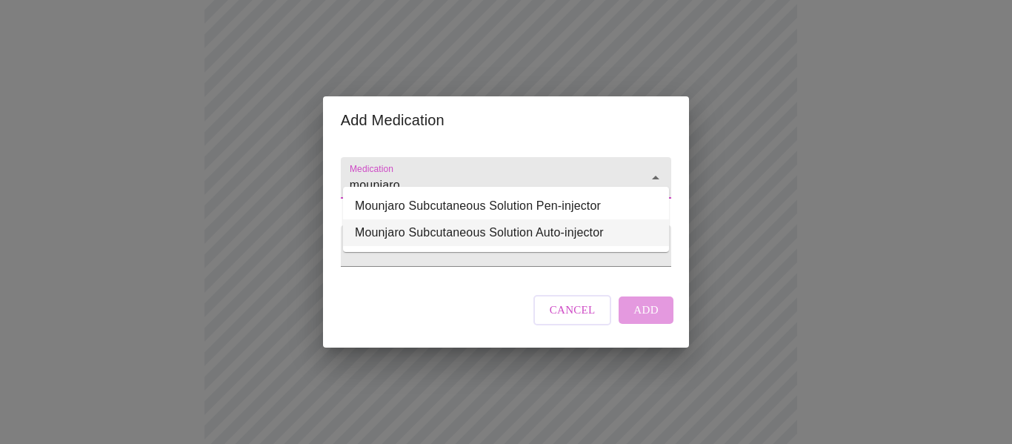
click at [483, 238] on li "Mounjaro Subcutaneous Solution Auto-injector" at bounding box center [506, 232] width 326 height 27
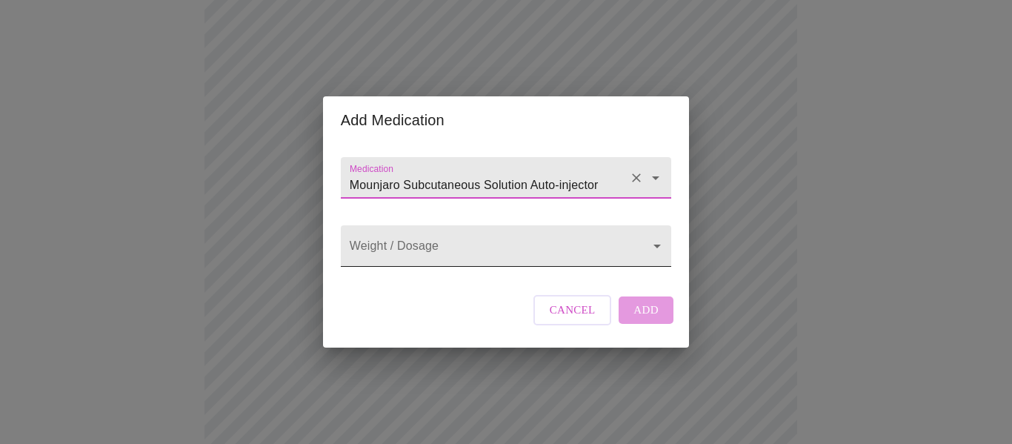
type input "Mounjaro Subcutaneous Solution Auto-injector"
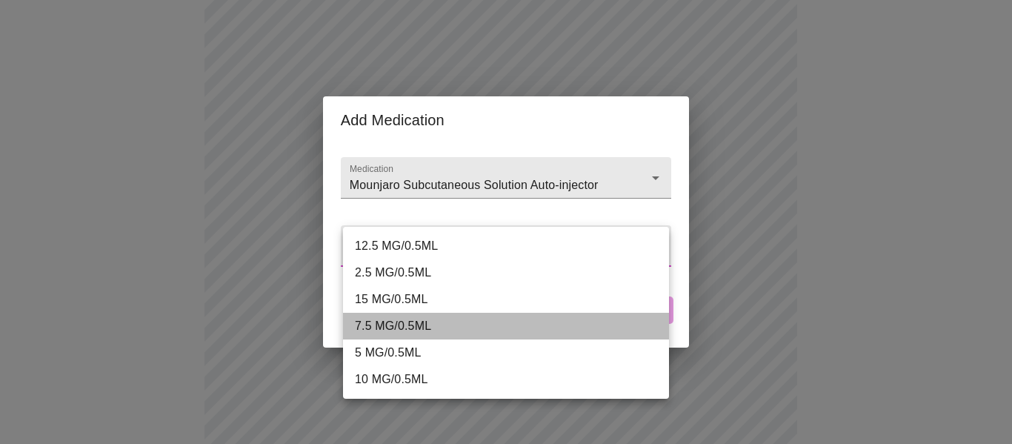
click at [390, 325] on li "7.5 MG/0.5ML" at bounding box center [506, 326] width 326 height 27
type input "7.5 MG/0.5ML"
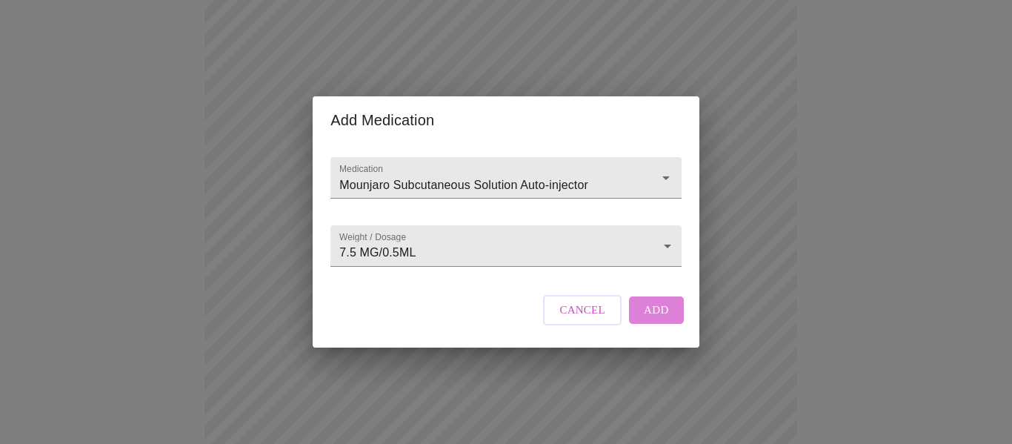
click at [662, 314] on button "Add" at bounding box center [656, 309] width 55 height 27
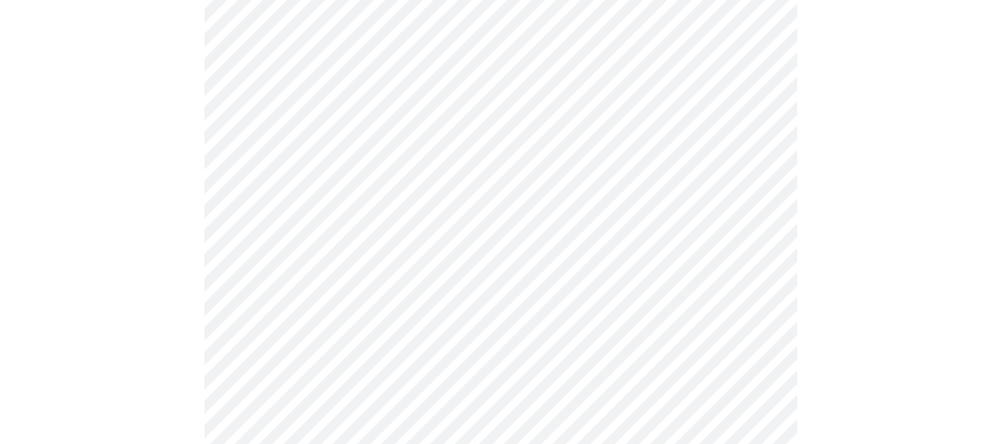
scroll to position [2094, 0]
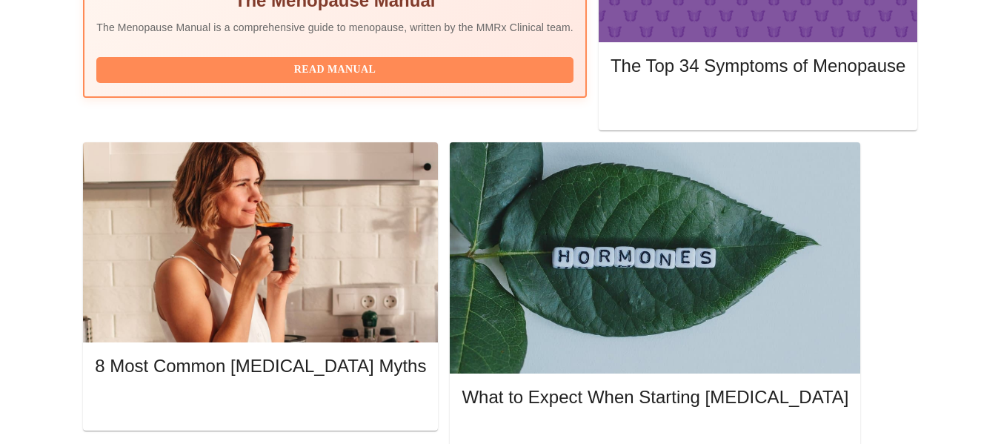
scroll to position [641, 0]
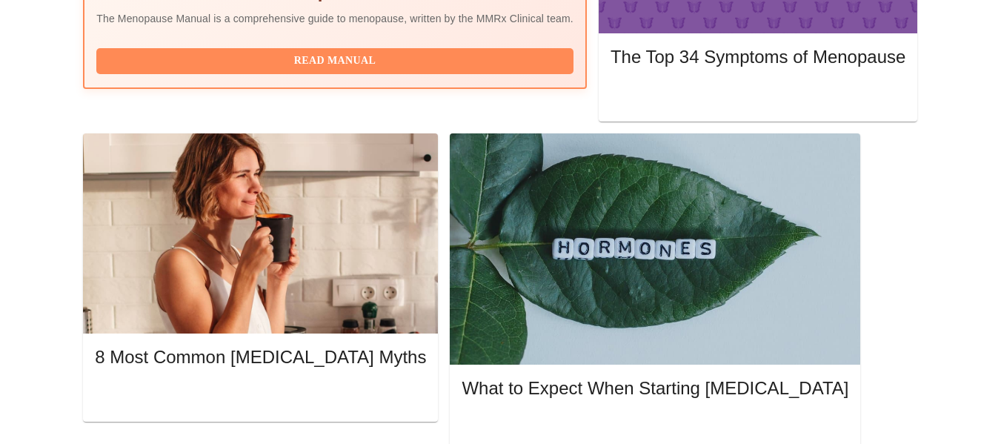
click at [44, 107] on div "Create Appointment Appointments Refer Friends & Earn $15 Gift Cards Share MyMen…" at bounding box center [501, 401] width 948 height 1891
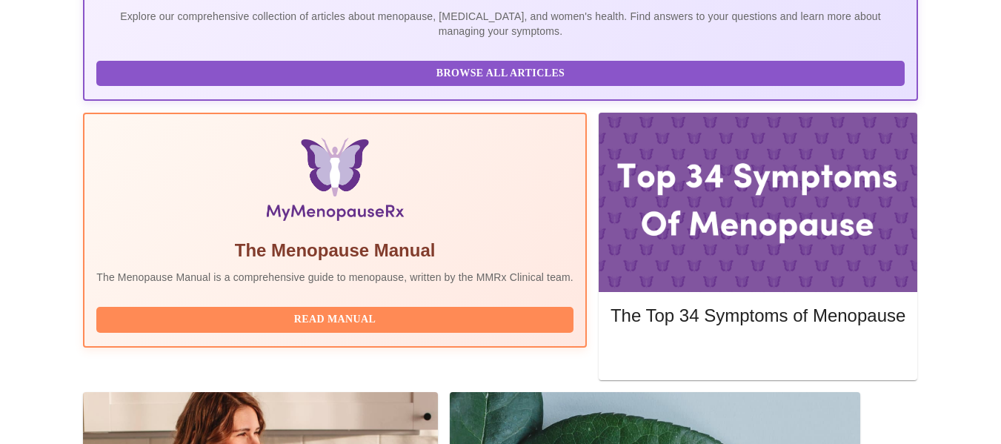
scroll to position [385, 0]
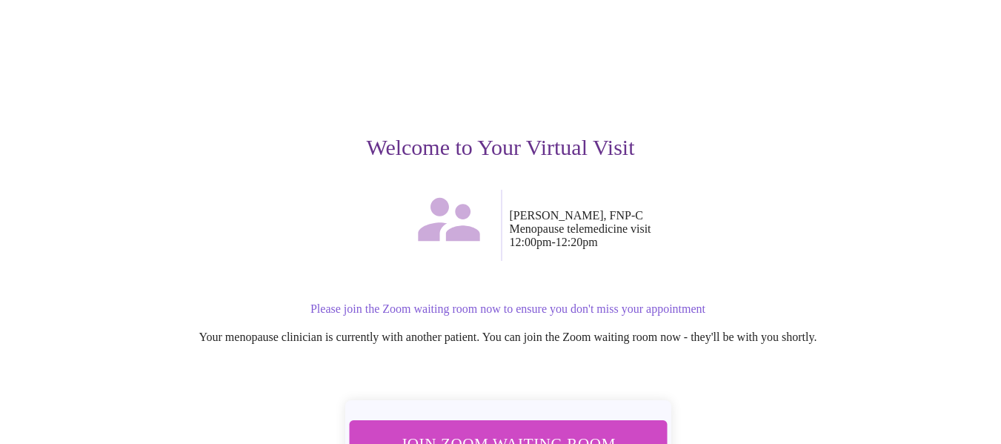
scroll to position [175, 0]
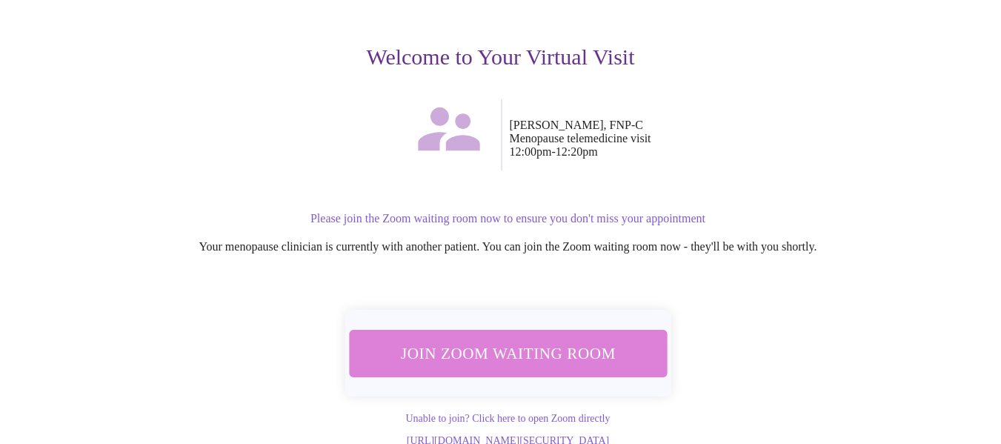
click at [542, 339] on span "Join Zoom Waiting Room" at bounding box center [508, 353] width 293 height 29
